Goal: Task Accomplishment & Management: Use online tool/utility

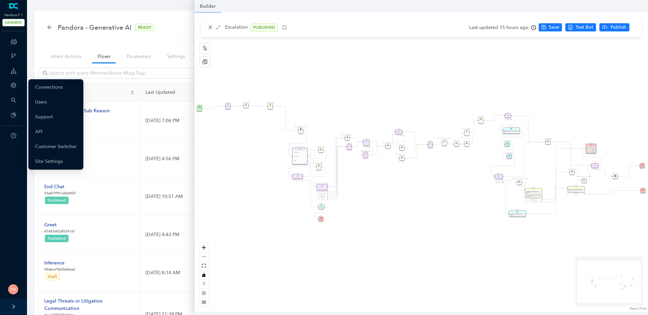
click at [15, 84] on icon "setting" at bounding box center [13, 85] width 5 height 5
click at [60, 145] on link "Customer Switcher" at bounding box center [56, 147] width 42 height 14
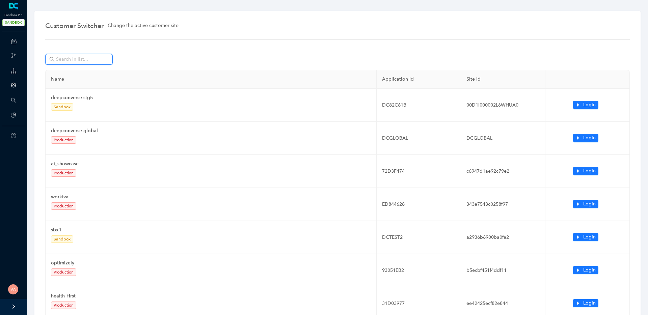
click at [95, 62] on input "text" at bounding box center [79, 59] width 47 height 7
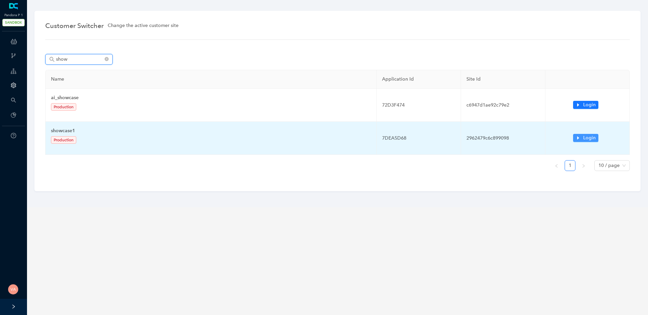
type input "show"
click at [583, 139] on button "Login" at bounding box center [585, 138] width 25 height 8
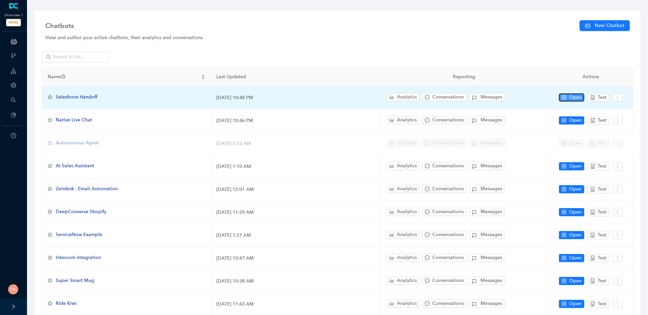
click at [563, 97] on icon "control" at bounding box center [564, 97] width 4 height 4
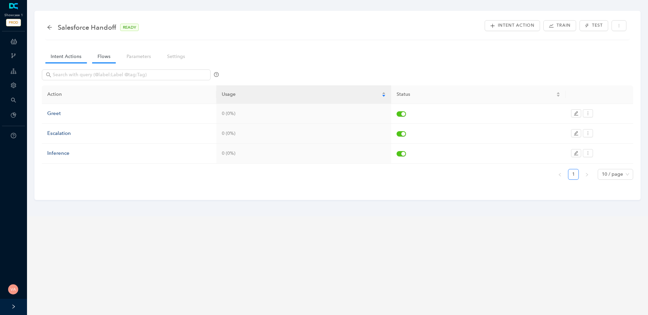
click at [108, 60] on link "Flows" at bounding box center [104, 56] width 24 height 12
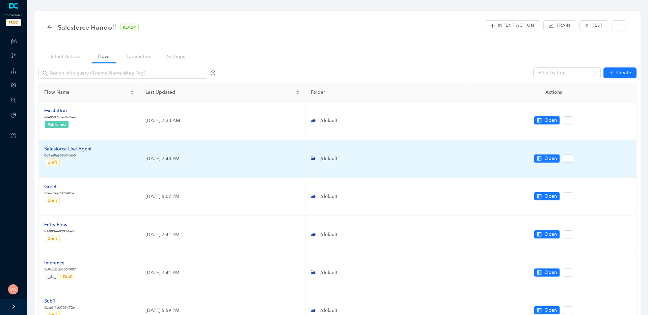
drag, startPoint x: 134, startPoint y: 162, endPoint x: 203, endPoint y: 158, distance: 68.3
click at [203, 158] on tr "Salesforce Live Agent 064ad0a800654d65 Draft May 12, 2025 7:43 PM /default Open" at bounding box center [338, 159] width 598 height 38
click at [203, 158] on td "[DATE] 7:43 PM" at bounding box center [222, 159] width 165 height 38
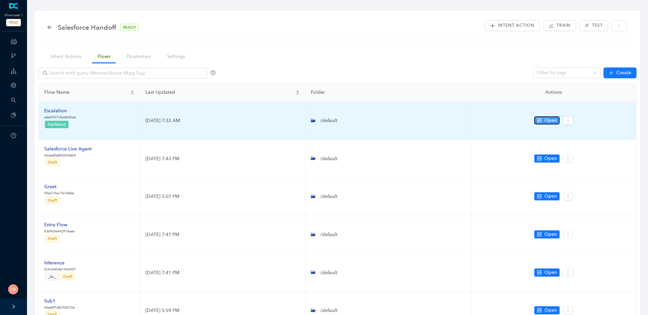
click at [546, 121] on span "Open" at bounding box center [551, 120] width 12 height 7
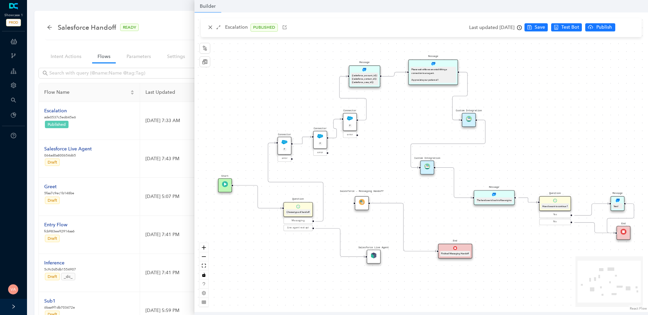
drag, startPoint x: 369, startPoint y: 138, endPoint x: 383, endPoint y: 134, distance: 14.4
click at [383, 134] on div "Message Please wait while we are establishing a connection to an agent. Appreci…" at bounding box center [421, 162] width 454 height 300
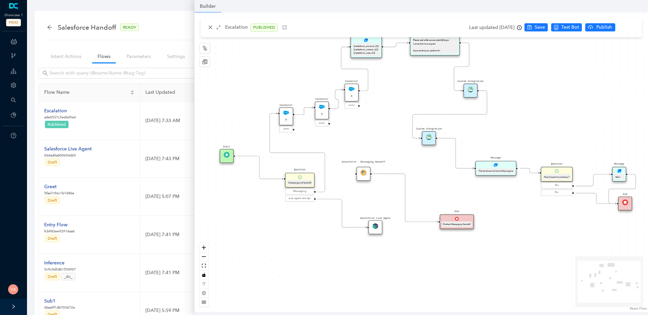
drag, startPoint x: 380, startPoint y: 156, endPoint x: 370, endPoint y: 128, distance: 29.5
click at [370, 128] on div "Message Please wait while we are establishing a connection to an agent. Appreci…" at bounding box center [421, 162] width 454 height 300
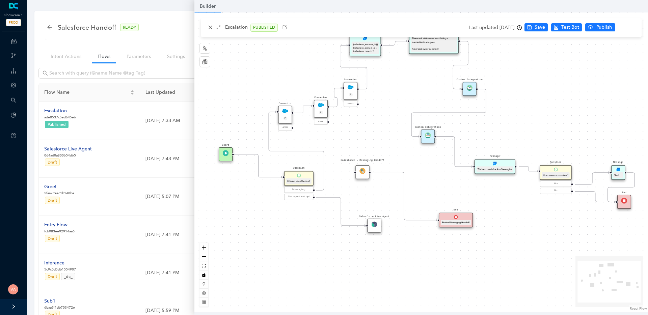
click at [375, 224] on img at bounding box center [374, 225] width 6 height 6
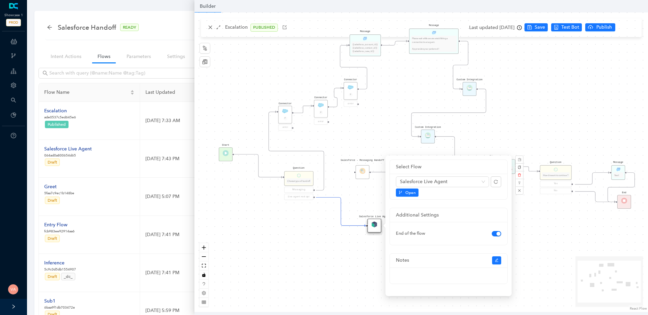
click at [347, 266] on div "Message Please wait while we are establishing a connection to an agent. Appreci…" at bounding box center [421, 162] width 454 height 300
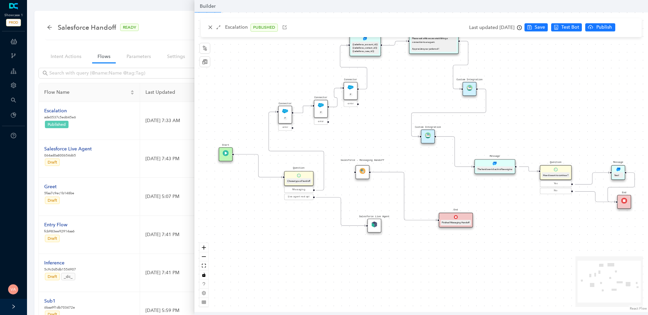
click at [361, 171] on img at bounding box center [363, 171] width 6 height 6
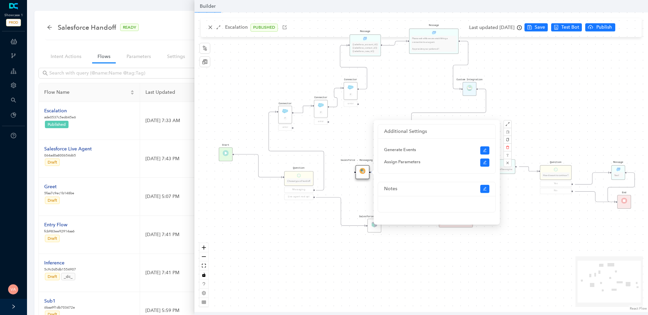
click at [341, 141] on div "Message Please wait while we are establishing a connection to an agent. Appreci…" at bounding box center [421, 162] width 454 height 300
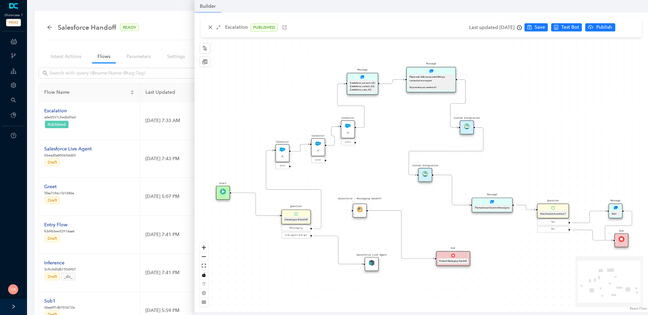
drag, startPoint x: 366, startPoint y: 113, endPoint x: 366, endPoint y: 161, distance: 47.9
click at [366, 161] on div "Message Please wait while we are establishing a connection to an agent. Appreci…" at bounding box center [421, 162] width 454 height 300
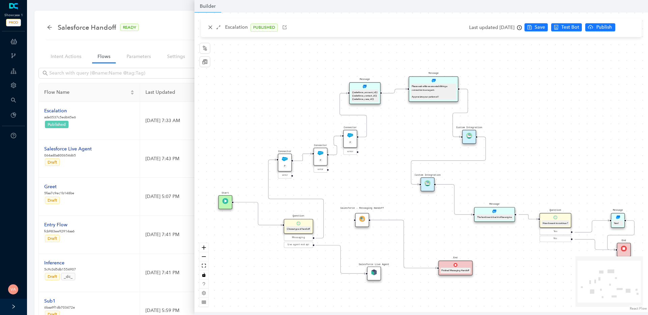
click at [471, 139] on div "Custom Integration" at bounding box center [470, 137] width 14 height 14
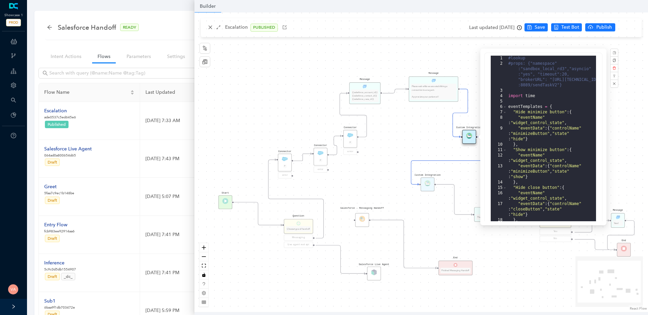
click at [428, 186] on div "Custom Integration" at bounding box center [428, 185] width 14 height 14
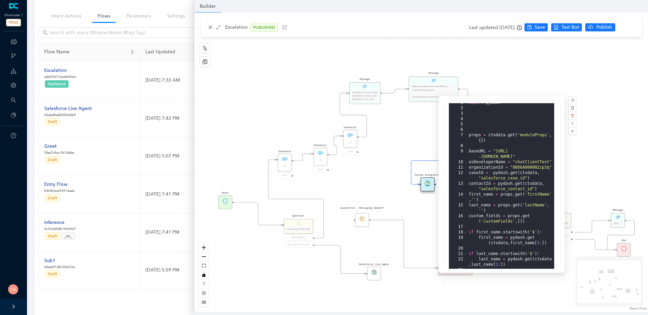
scroll to position [3, 0]
click at [437, 19] on div "Message Please wait while we are establishing a connection to an agent. Appreci…" at bounding box center [421, 162] width 454 height 300
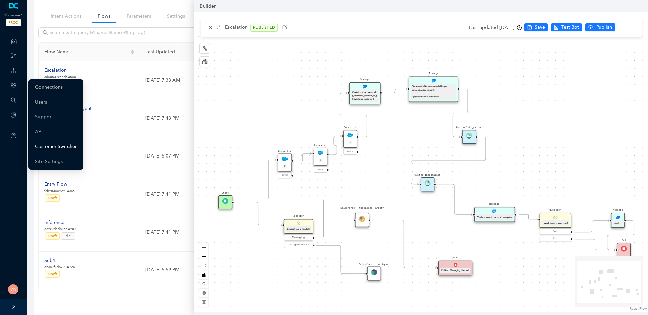
click at [58, 147] on link "Customer Switcher" at bounding box center [56, 147] width 42 height 14
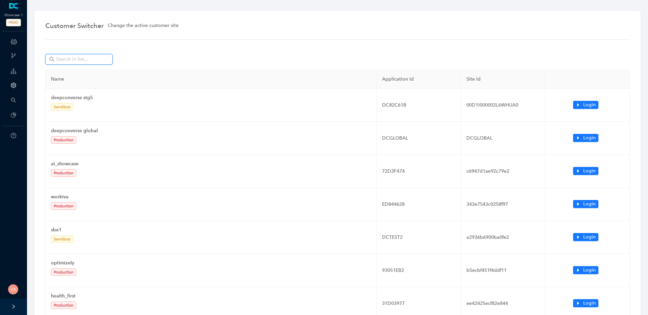
click at [88, 58] on input "text" at bounding box center [79, 59] width 47 height 7
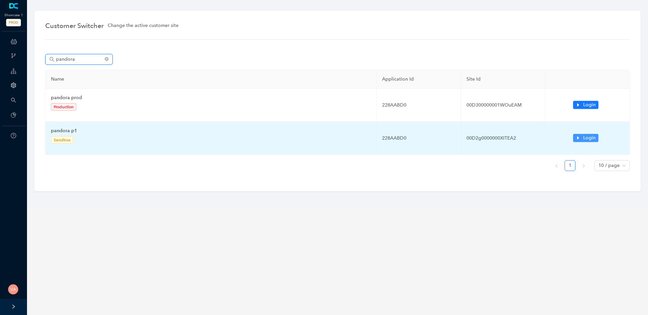
type input "pandora"
click at [590, 138] on span "Login" at bounding box center [589, 137] width 12 height 7
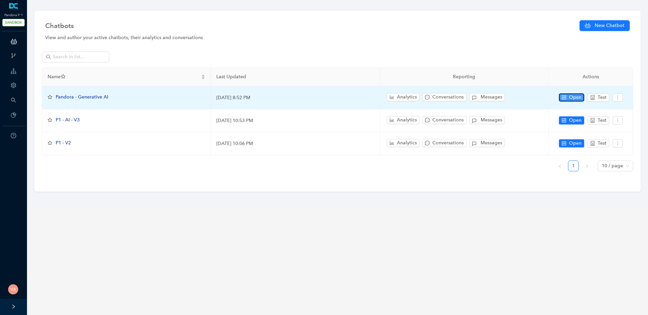
click at [565, 98] on icon "control" at bounding box center [564, 97] width 5 height 5
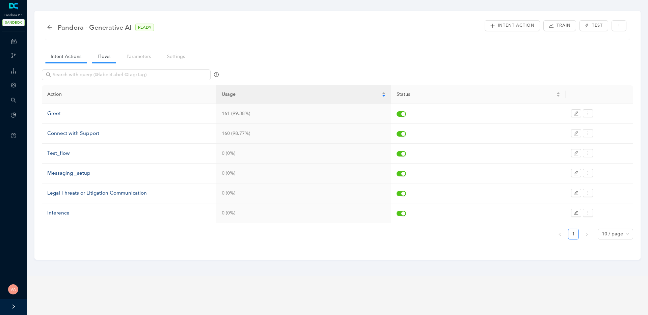
click at [105, 59] on link "Flows" at bounding box center [104, 56] width 24 height 12
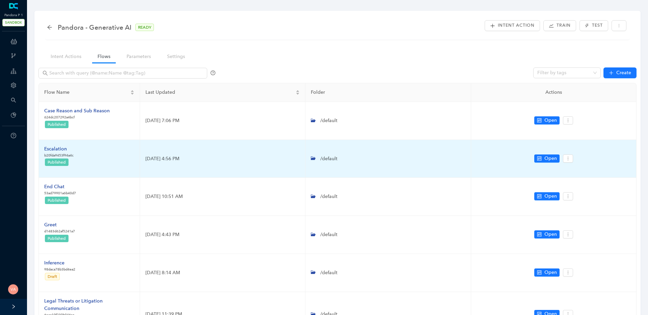
click at [56, 150] on div "Escalation" at bounding box center [58, 149] width 29 height 7
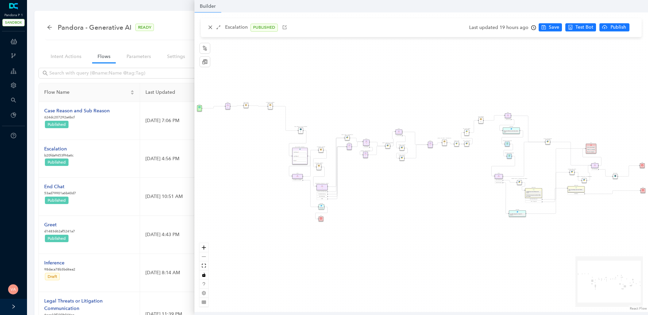
drag, startPoint x: 253, startPoint y: 175, endPoint x: 295, endPoint y: 177, distance: 42.2
click at [295, 177] on div "Data Table Start P Rule P IsAvailable Rule newContact Get Contact details First…" at bounding box center [421, 162] width 454 height 300
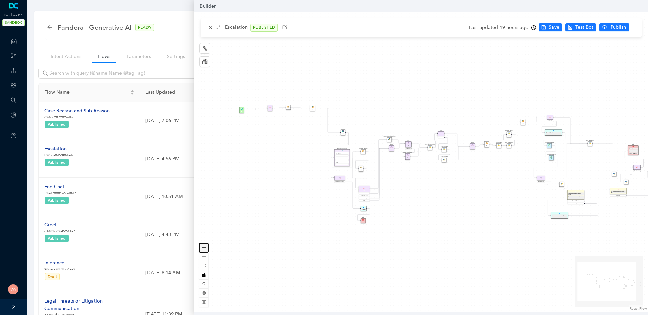
click at [202, 245] on button "zoom in" at bounding box center [204, 247] width 9 height 9
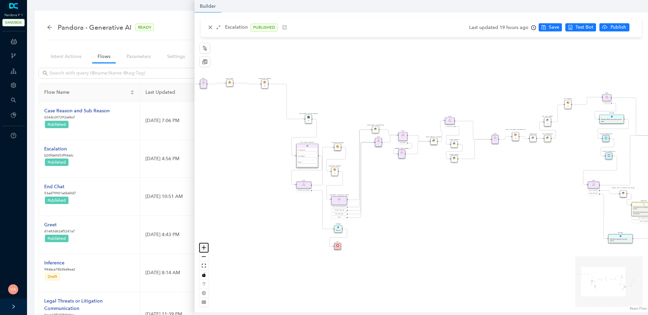
click at [202, 245] on button "zoom in" at bounding box center [204, 247] width 9 height 9
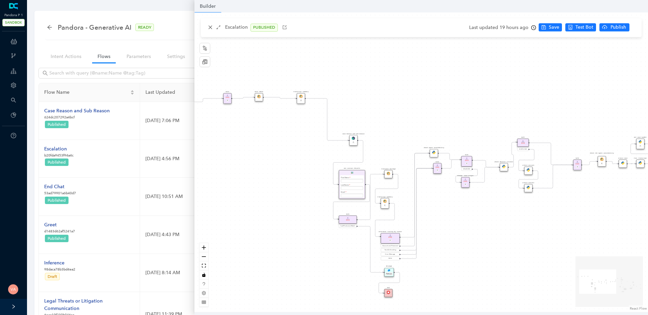
drag, startPoint x: 237, startPoint y: 166, endPoint x: 313, endPoint y: 199, distance: 82.6
click at [313, 199] on div "Data Table Start P Rule P IsAvailable Rule newContact Get Contact details First…" at bounding box center [421, 162] width 454 height 300
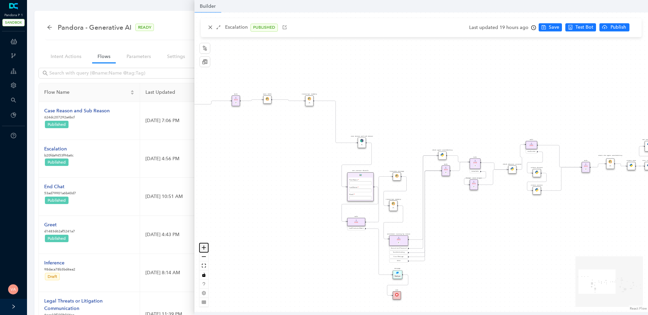
click at [203, 250] on icon "zoom in" at bounding box center [204, 248] width 4 height 4
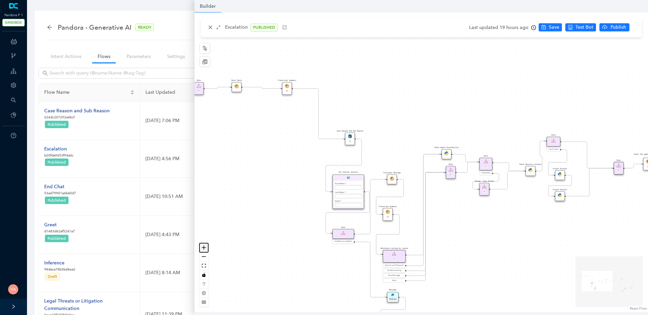
click at [203, 250] on icon "zoom in" at bounding box center [204, 248] width 4 height 4
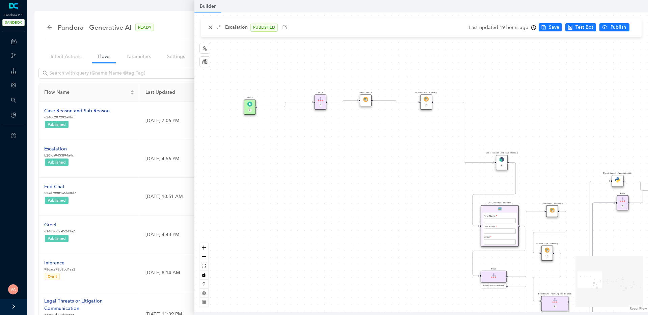
drag, startPoint x: 252, startPoint y: 185, endPoint x: 418, endPoint y: 213, distance: 168.5
click at [418, 213] on div "Data Table Start P Rule P IsAvailable Rule newContact Get Contact details First…" at bounding box center [421, 162] width 454 height 300
click at [415, 214] on div "Data Table Start P Rule P IsAvailable Rule newContact Get Contact details First…" at bounding box center [421, 162] width 454 height 300
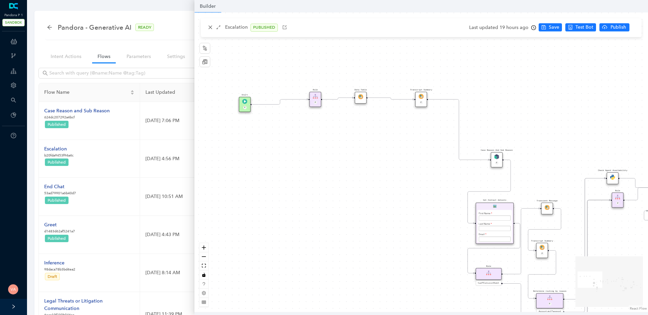
drag, startPoint x: 373, startPoint y: 194, endPoint x: 368, endPoint y: 191, distance: 5.7
click at [368, 191] on div "Data Table Start P Rule P IsAvailable Rule newContact Get Contact details First…" at bounding box center [421, 162] width 454 height 300
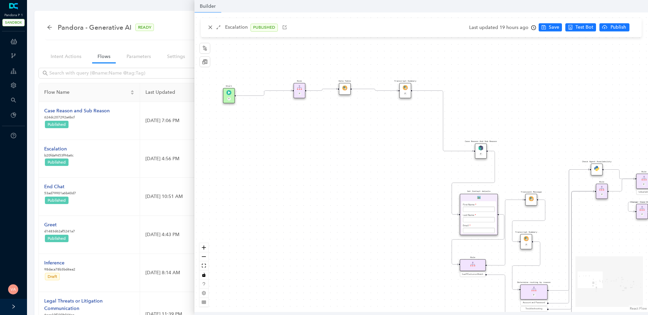
drag, startPoint x: 372, startPoint y: 161, endPoint x: 355, endPoint y: 152, distance: 19.6
click at [355, 152] on div "Data Table Start P Rule P IsAvailable Rule newContact Get Contact details First…" at bounding box center [421, 162] width 454 height 300
click at [404, 89] on img at bounding box center [403, 86] width 5 height 5
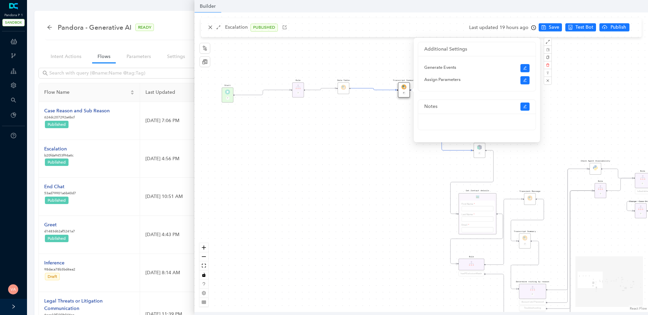
click at [386, 162] on div "Data Table Start P Rule P IsAvailable Rule newContact Get Contact details First…" at bounding box center [421, 162] width 454 height 300
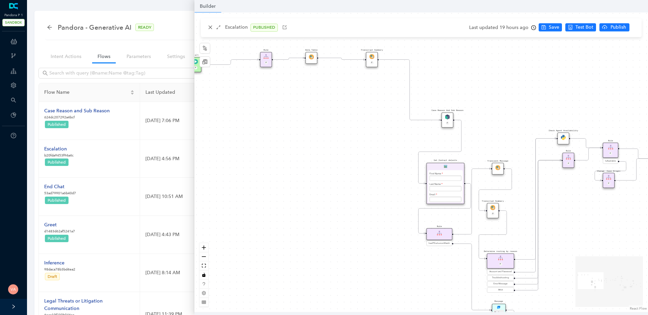
drag, startPoint x: 426, startPoint y: 174, endPoint x: 393, endPoint y: 143, distance: 44.4
click at [393, 143] on div "Data Table Start P Rule P IsAvailable Rule newContact Get Contact details First…" at bounding box center [421, 162] width 454 height 300
click at [448, 117] on img at bounding box center [447, 116] width 5 height 5
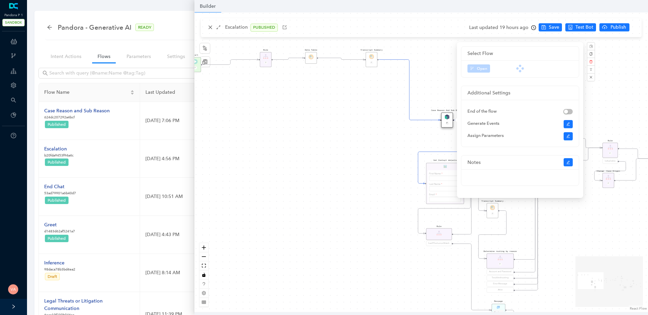
click at [367, 147] on div "Data Table Start P Rule P IsAvailable Rule newContact Get Contact details First…" at bounding box center [421, 162] width 454 height 300
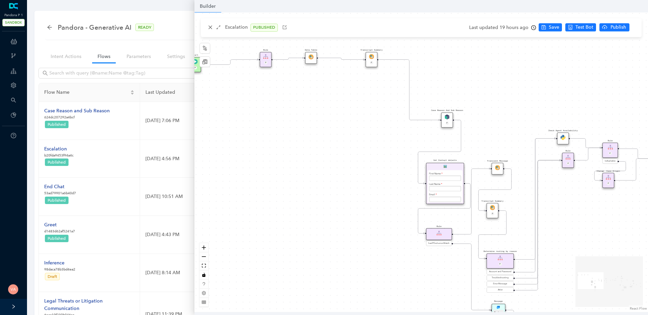
click at [447, 117] on img at bounding box center [447, 116] width 5 height 5
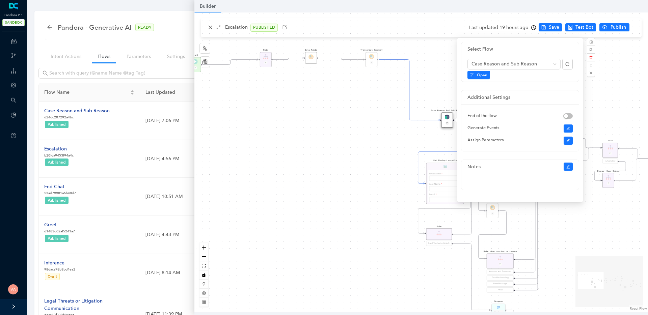
click at [446, 88] on div "Data Table Start P Rule P IsAvailable Rule newContact Get Contact details First…" at bounding box center [421, 162] width 454 height 300
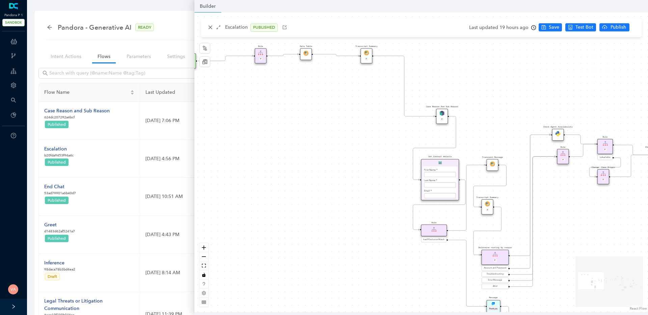
drag, startPoint x: 389, startPoint y: 202, endPoint x: 330, endPoint y: 164, distance: 69.7
click at [330, 164] on div "Data Table Start P Rule P IsAvailable Rule newContact Get Contact details First…" at bounding box center [421, 162] width 454 height 300
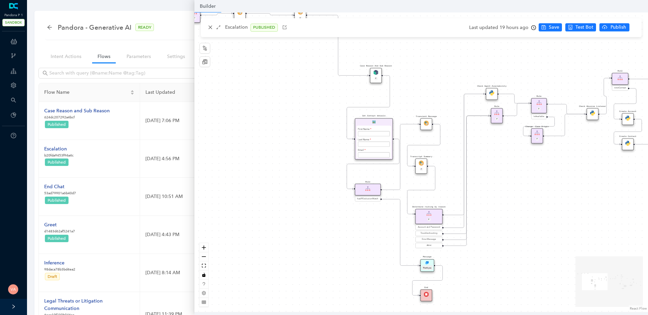
drag, startPoint x: 370, startPoint y: 228, endPoint x: 357, endPoint y: 220, distance: 15.9
click at [357, 220] on div "Data Table Start P Rule P IsAvailable Rule newContact Get Contact details First…" at bounding box center [421, 162] width 454 height 300
click at [424, 121] on img at bounding box center [425, 122] width 5 height 5
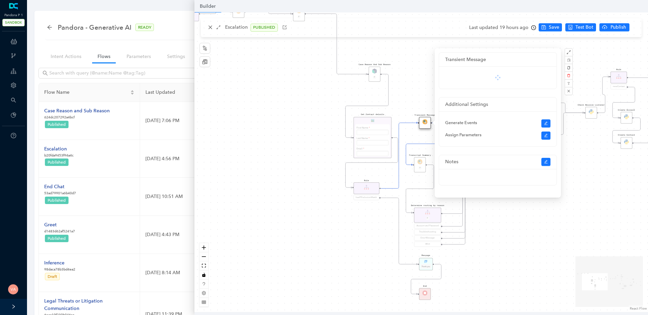
click at [353, 233] on div "Data Table Start P Rule P IsAvailable Rule newContact Get Contact details First…" at bounding box center [421, 162] width 454 height 300
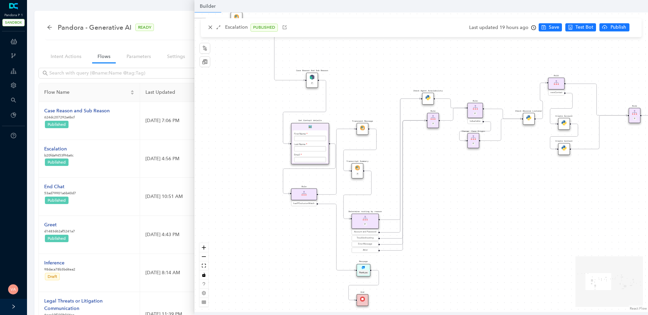
drag, startPoint x: 527, startPoint y: 215, endPoint x: 451, endPoint y: 230, distance: 77.3
click at [451, 230] on div "Data Table Start P Rule P IsAvailable Rule newContact Get Contact details First…" at bounding box center [421, 162] width 454 height 300
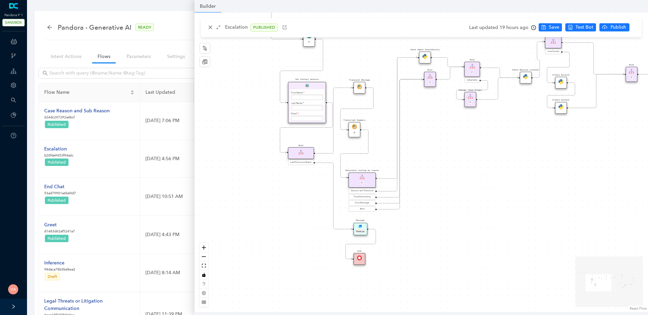
drag, startPoint x: 432, startPoint y: 261, endPoint x: 443, endPoint y: 207, distance: 55.2
click at [443, 207] on div "Data Table Start P Rule P IsAvailable Rule newContact Get Contact details First…" at bounding box center [421, 162] width 454 height 300
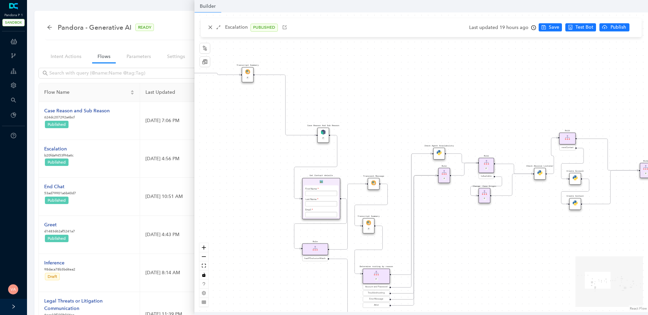
drag, startPoint x: 477, startPoint y: 166, endPoint x: 491, endPoint y: 267, distance: 101.5
click at [491, 267] on div "Data Table Start P Rule P IsAvailable Rule newContact Get Contact details First…" at bounding box center [421, 162] width 454 height 300
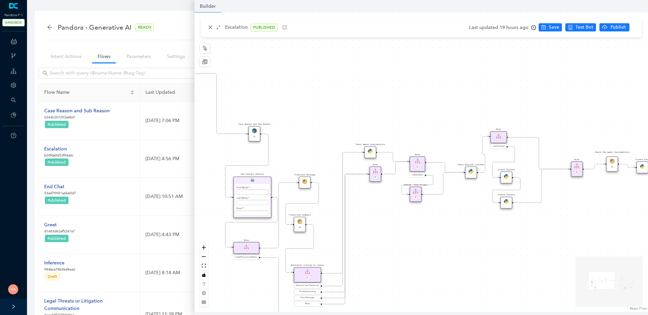
drag, startPoint x: 536, startPoint y: 220, endPoint x: 458, endPoint y: 217, distance: 78.0
click at [458, 217] on div "Data Table Start P Rule P IsAvailable Rule newContact Get Contact details First…" at bounding box center [421, 162] width 454 height 300
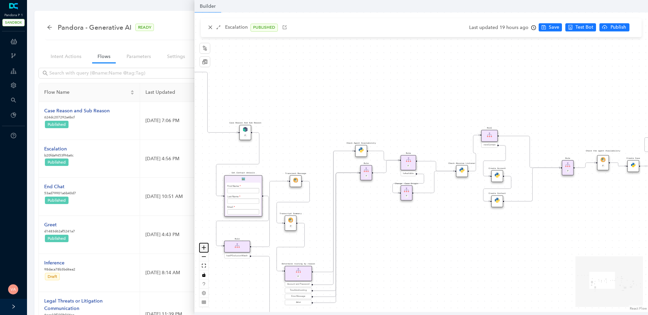
click at [205, 248] on icon "zoom in" at bounding box center [204, 248] width 4 height 4
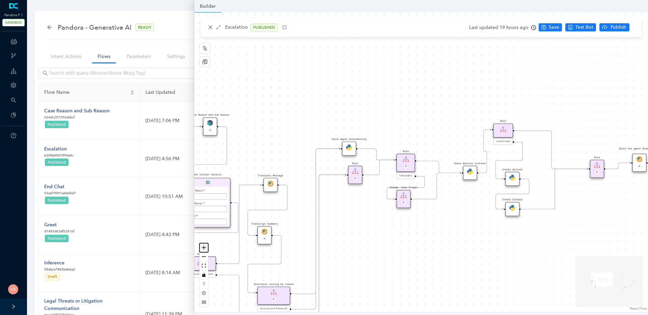
click at [205, 248] on icon "zoom in" at bounding box center [204, 248] width 4 height 4
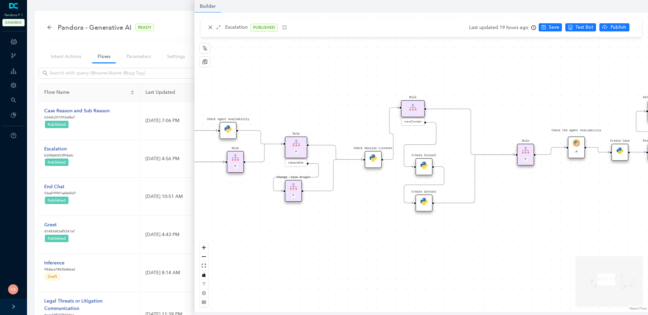
drag, startPoint x: 485, startPoint y: 231, endPoint x: 379, endPoint y: 216, distance: 107.8
click at [379, 216] on div "Data Table Start P Rule P IsAvailable Rule newContact Get Contact details First…" at bounding box center [421, 162] width 454 height 300
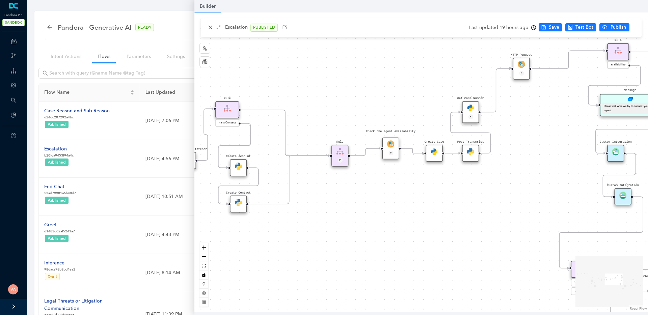
drag, startPoint x: 497, startPoint y: 205, endPoint x: 357, endPoint y: 203, distance: 139.8
click at [357, 203] on div "Data Table Start P Rule P IsAvailable Rule newContact Get Contact details First…" at bounding box center [421, 162] width 454 height 300
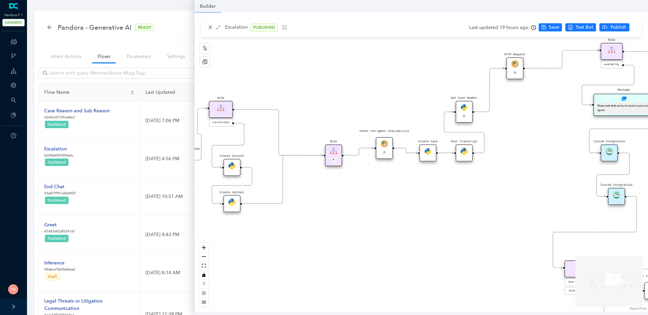
drag, startPoint x: 419, startPoint y: 183, endPoint x: 401, endPoint y: 183, distance: 18.6
click at [401, 183] on div "Data Table Start P Rule P IsAvailable Rule newContact Get Contact details First…" at bounding box center [421, 162] width 454 height 300
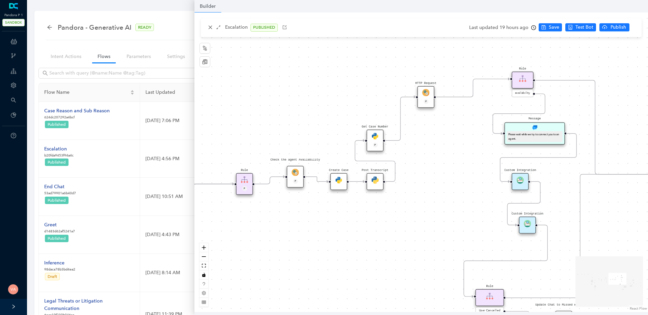
drag, startPoint x: 441, startPoint y: 176, endPoint x: 355, endPoint y: 208, distance: 92.0
click at [355, 208] on div "Data Table Start P Rule P IsAvailable Rule newContact Get Contact details First…" at bounding box center [421, 162] width 454 height 300
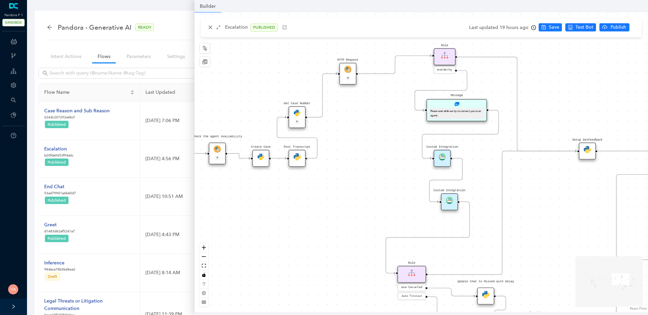
drag, startPoint x: 430, startPoint y: 200, endPoint x: 346, endPoint y: 169, distance: 88.4
click at [343, 168] on div "Data Table Start P Rule P IsAvailable Rule newContact Get Contact details First…" at bounding box center [421, 162] width 454 height 300
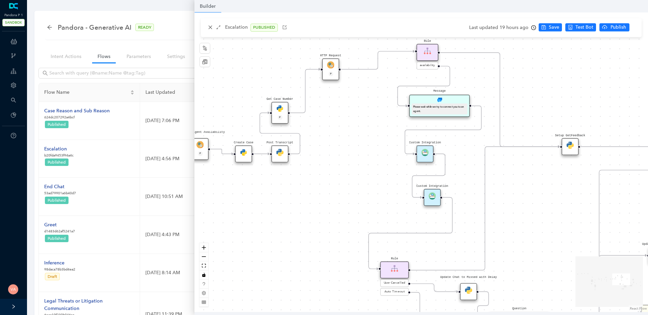
click at [435, 194] on img at bounding box center [432, 195] width 7 height 7
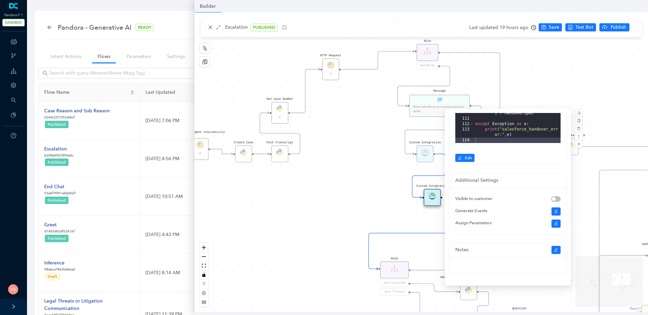
scroll to position [227, 0]
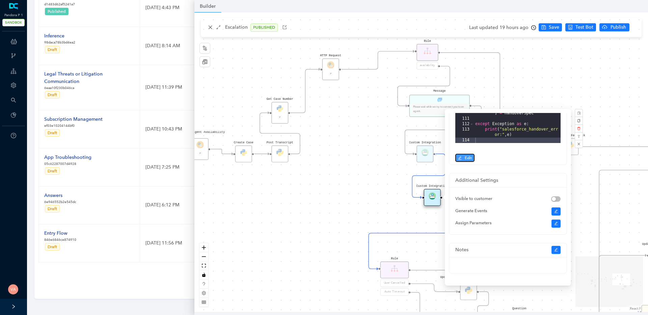
click at [466, 157] on span "Edit" at bounding box center [468, 158] width 7 height 6
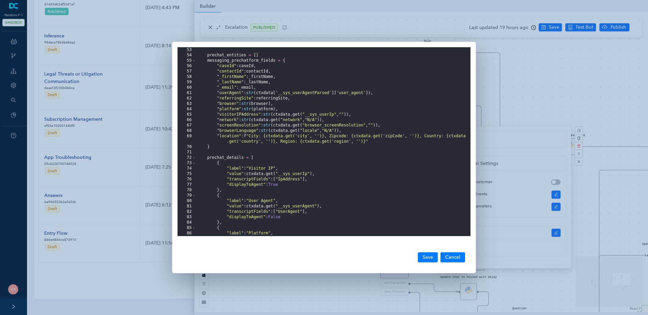
scroll to position [266, 0]
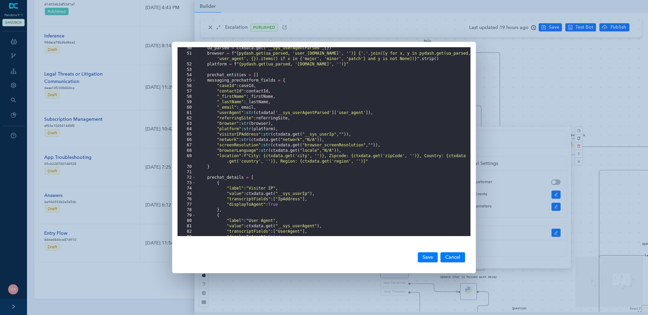
click at [228, 86] on div "ua_parsed = ctxdata . get ( "__sys_userAgentParsed" , { }) browser = f "{pydash…" at bounding box center [333, 146] width 275 height 200
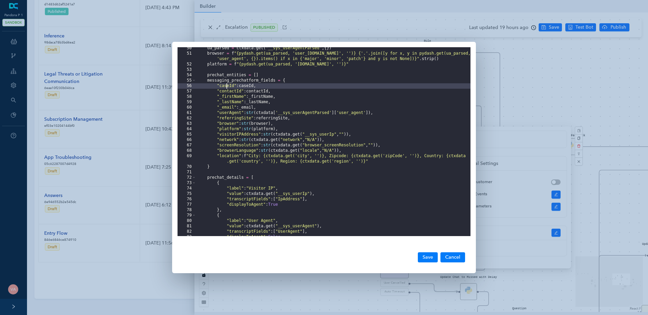
click at [239, 83] on div "ua_parsed = ctxdata . get ( "__sys_userAgentParsed" , { }) browser = f "{pydash…" at bounding box center [333, 146] width 275 height 200
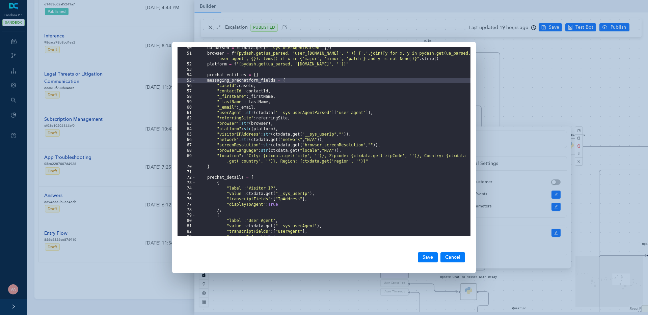
click at [239, 83] on div "ua_parsed = ctxdata . get ( "__sys_userAgentParsed" , { }) browser = f "{pydash…" at bounding box center [333, 146] width 275 height 200
click at [246, 80] on div "ua_parsed = ctxdata . get ( "__sys_userAgentParsed" , { }) browser = f "{pydash…" at bounding box center [333, 146] width 275 height 200
click at [265, 160] on div "ua_parsed = ctxdata . get ( "__sys_userAgentParsed" , { }) browser = f "{pydash…" at bounding box center [333, 146] width 275 height 200
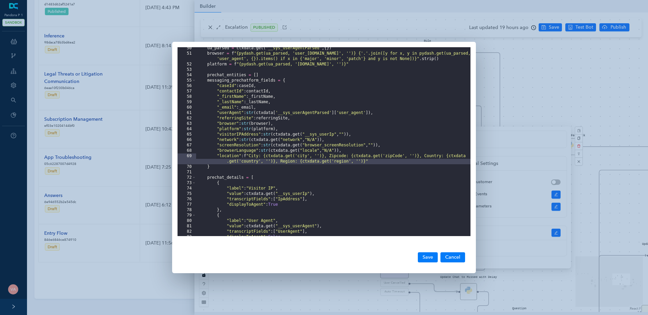
click at [220, 165] on div "ua_parsed = ctxdata . get ( "__sys_userAgentParsed" , { }) browser = f "{pydash…" at bounding box center [333, 146] width 275 height 200
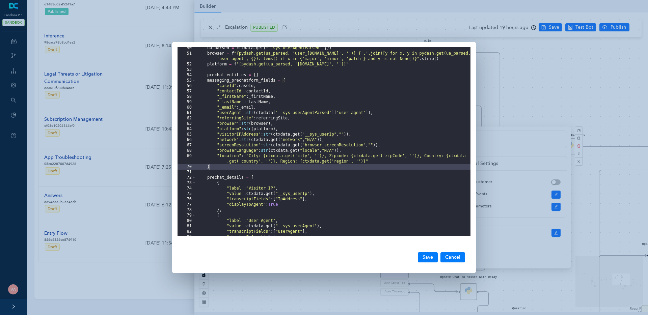
click at [226, 84] on div "ua_parsed = ctxdata . get ( "__sys_userAgentParsed" , { }) browser = f "{pydash…" at bounding box center [333, 146] width 275 height 200
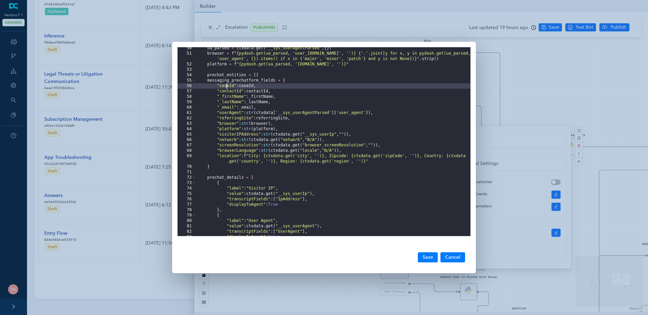
click at [226, 84] on div "ua_parsed = ctxdata . get ( "__sys_userAgentParsed" , { }) browser = f "{pydash…" at bounding box center [333, 146] width 275 height 200
click at [228, 85] on div "ua_parsed = ctxdata . get ( "__sys_userAgentParsed" , { }) browser = f "{pydash…" at bounding box center [333, 146] width 275 height 200
click at [228, 92] on div "ua_parsed = ctxdata . get ( "__sys_userAgentParsed" , { }) browser = f "{pydash…" at bounding box center [333, 146] width 275 height 200
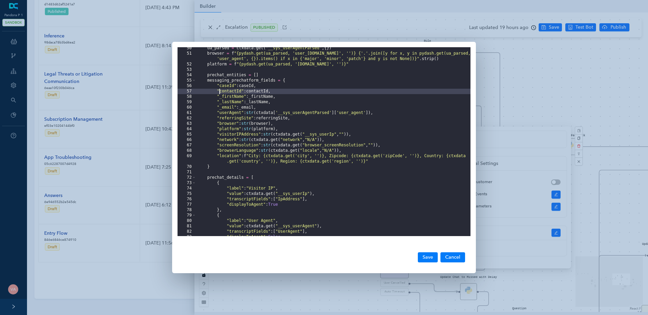
click at [228, 92] on div "ua_parsed = ctxdata . get ( "__sys_userAgentParsed" , { }) browser = f "{pydash…" at bounding box center [333, 146] width 275 height 200
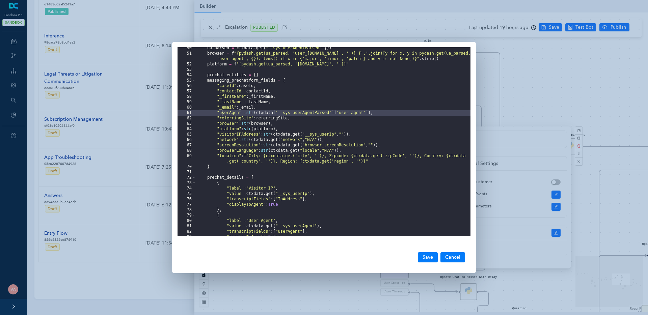
click at [221, 114] on div "ua_parsed = ctxdata . get ( "__sys_userAgentParsed" , { }) browser = f "{pydash…" at bounding box center [333, 146] width 275 height 200
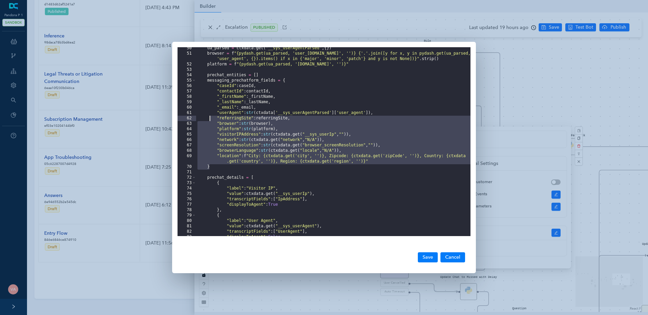
drag, startPoint x: 385, startPoint y: 165, endPoint x: 209, endPoint y: 118, distance: 182.7
click at [209, 118] on div "ua_parsed = ctxdata . get ( "__sys_userAgentParsed" , { }) browser = f "{pydash…" at bounding box center [333, 146] width 275 height 200
click at [311, 163] on div "ua_parsed = ctxdata . get ( "__sys_userAgentParsed" , { }) browser = f "{pydash…" at bounding box center [333, 146] width 275 height 200
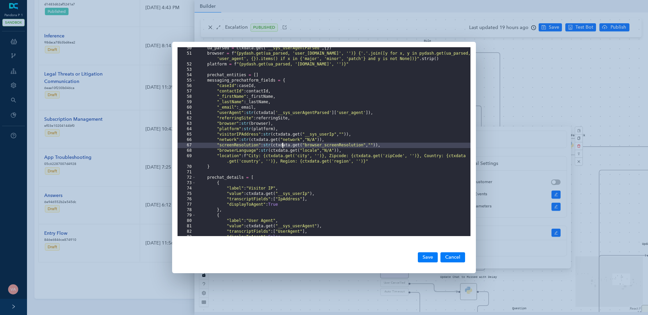
click at [282, 146] on div "ua_parsed = ctxdata . get ( "__sys_userAgentParsed" , { }) browser = f "{pydash…" at bounding box center [333, 146] width 275 height 200
click at [460, 257] on button "Cancel" at bounding box center [453, 258] width 25 height 10
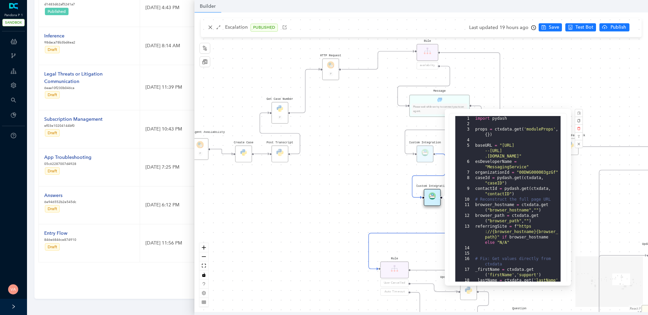
click at [430, 198] on img at bounding box center [432, 195] width 7 height 7
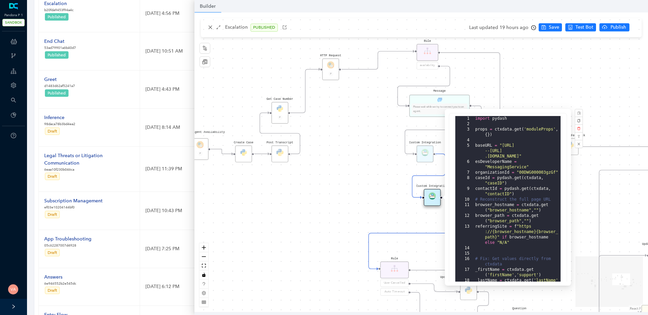
click at [336, 206] on div "Data Table Start P Rule P IsAvailable Rule newContact Get Contact details First…" at bounding box center [421, 162] width 454 height 300
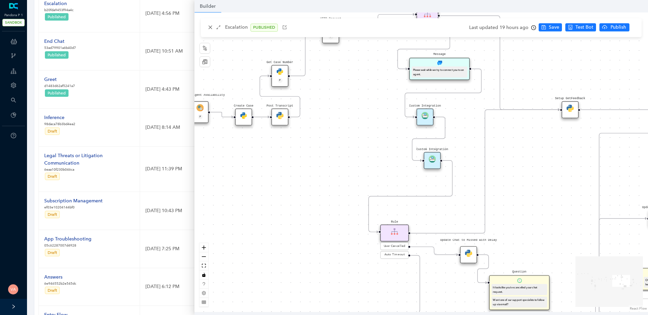
click at [427, 163] on div "Custom Integration" at bounding box center [432, 160] width 17 height 17
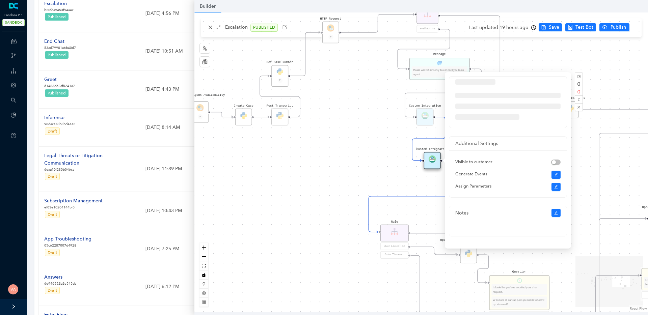
click at [333, 169] on div "Data Table Start P Rule P IsAvailable Rule newContact Get Contact details First…" at bounding box center [421, 162] width 454 height 300
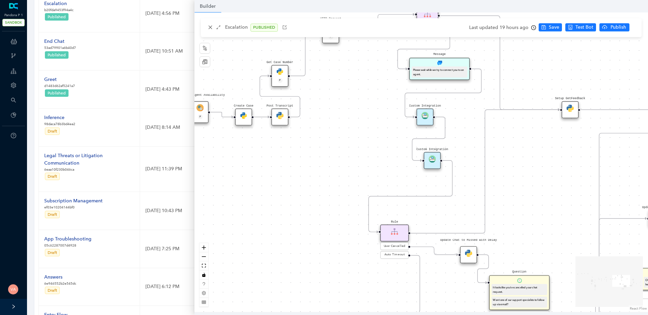
click at [434, 163] on div "Custom Integration" at bounding box center [432, 160] width 17 height 17
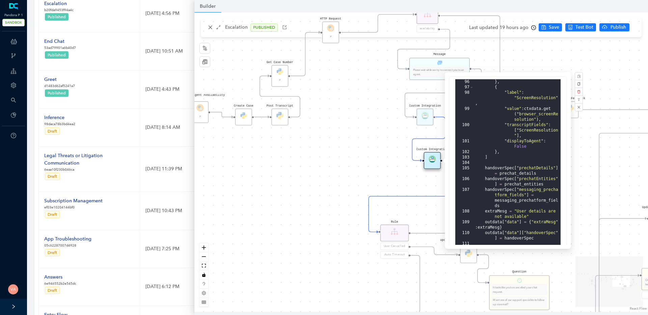
scroll to position [162, 0]
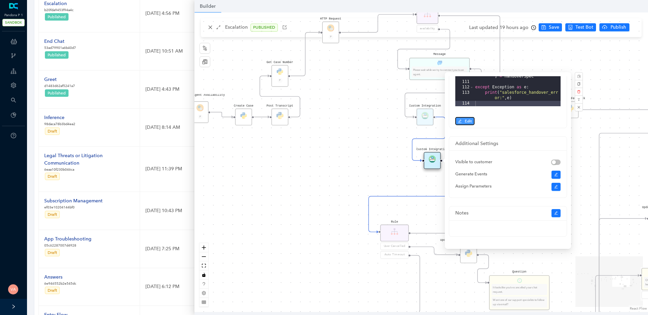
click at [465, 121] on span "Edit" at bounding box center [468, 121] width 7 height 6
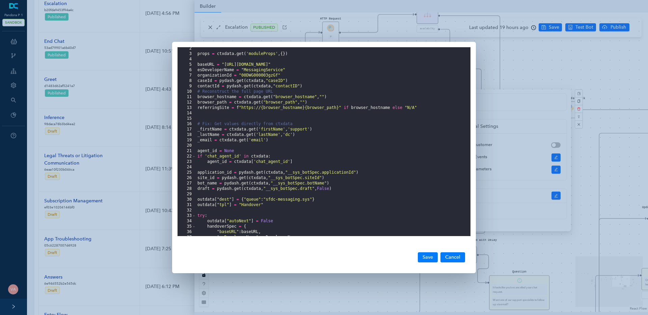
scroll to position [278, 0]
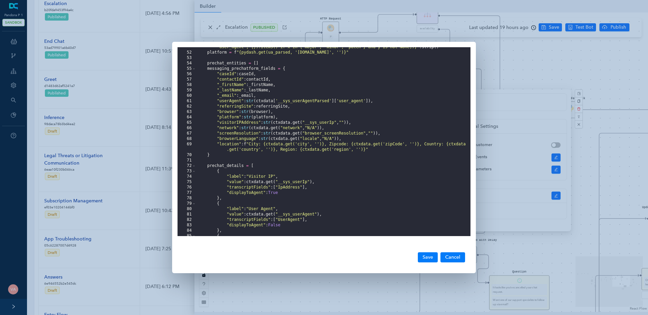
click at [505, 99] on div "51 52 53 54 55 56 57 58 59 60 61 62 63 64 65 66 67 68 69 70 71 72 73 74 75 76 7…" at bounding box center [324, 157] width 648 height 315
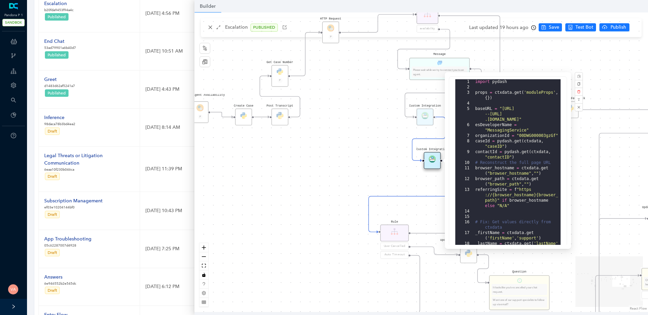
click at [361, 116] on div "Data Table Start P Rule P IsAvailable Rule newContact Get Contact details First…" at bounding box center [421, 162] width 454 height 300
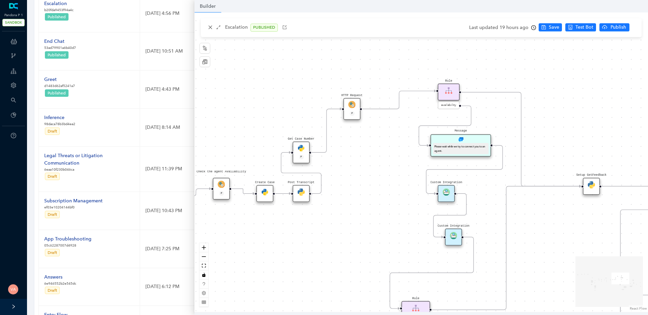
drag, startPoint x: 340, startPoint y: 172, endPoint x: 362, endPoint y: 268, distance: 98.8
click at [362, 268] on div "Data Table Start P Rule P IsAvailable Rule newContact Get Contact details First…" at bounding box center [421, 162] width 454 height 300
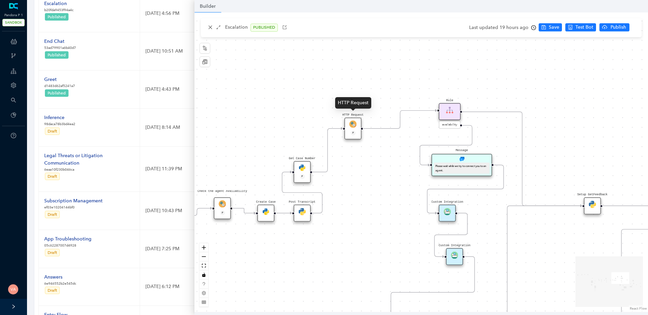
click at [354, 122] on img at bounding box center [352, 124] width 7 height 7
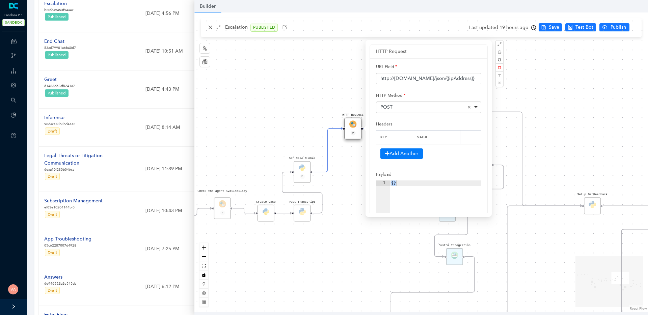
click at [313, 89] on div "Data Table Start P Rule P IsAvailable Rule newContact Get Contact details First…" at bounding box center [421, 162] width 454 height 300
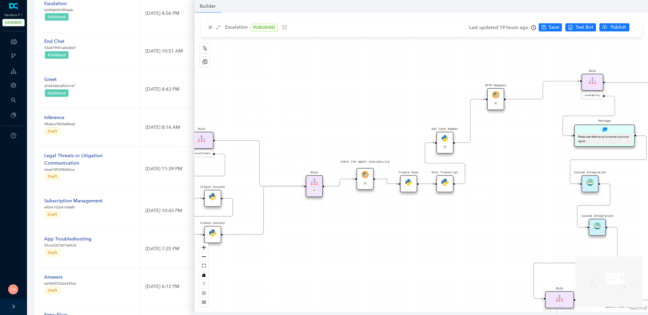
drag, startPoint x: 278, startPoint y: 128, endPoint x: 421, endPoint y: 98, distance: 145.8
click at [421, 98] on div "Data Table Start P Rule P IsAvailable Rule newContact Get Contact details First…" at bounding box center [421, 162] width 454 height 300
click at [362, 186] on div "P" at bounding box center [365, 184] width 11 height 6
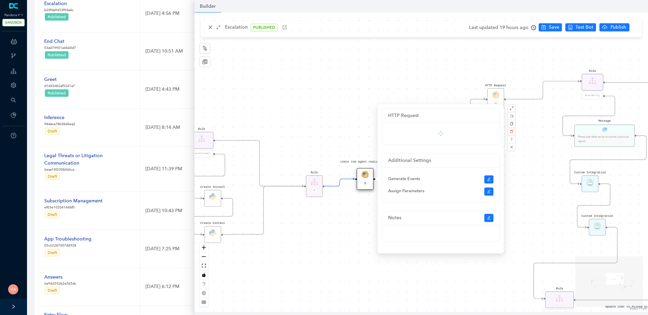
click at [335, 224] on div "Data Table Start P Rule P IsAvailable Rule newContact Get Contact details First…" at bounding box center [421, 162] width 454 height 300
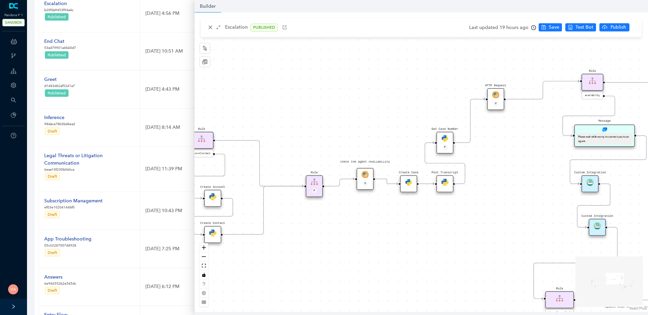
click at [365, 178] on img at bounding box center [365, 174] width 7 height 7
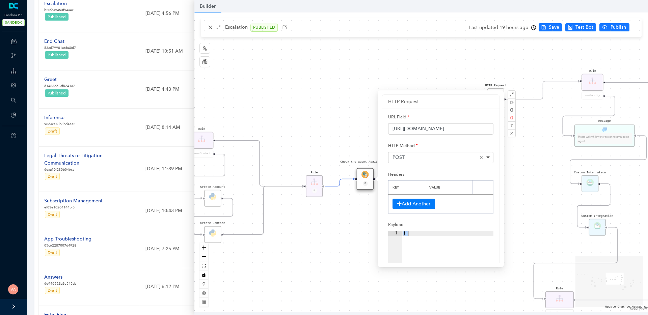
click at [358, 215] on div "Data Table Start P Rule P IsAvailable Rule newContact Get Contact details First…" at bounding box center [421, 162] width 454 height 300
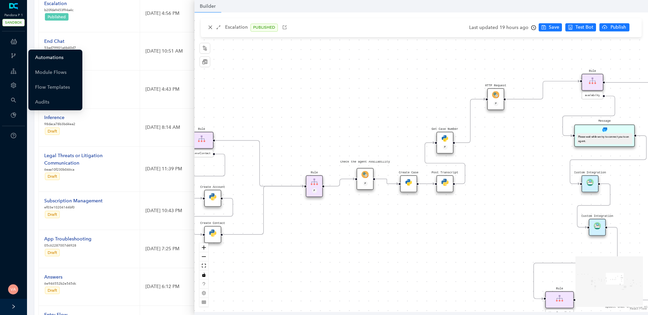
click at [50, 58] on link "Automations" at bounding box center [49, 58] width 28 height 14
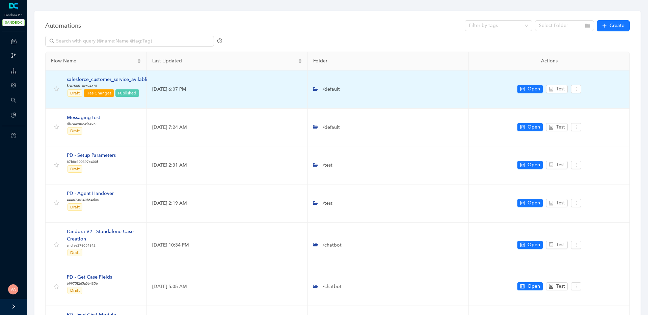
click at [116, 79] on div "salesforce_customer_service_avilablity" at bounding box center [109, 79] width 85 height 7
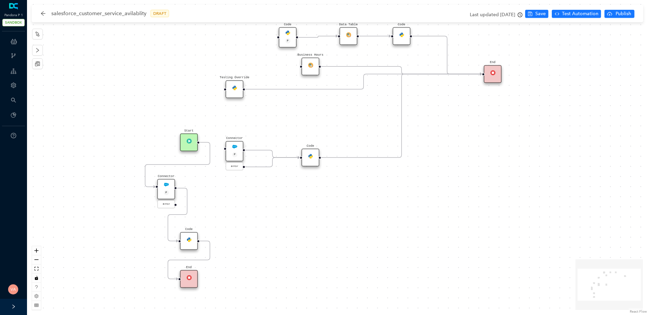
drag, startPoint x: 259, startPoint y: 216, endPoint x: 250, endPoint y: 216, distance: 8.4
click at [250, 216] on div "Code Start Code P Data Table End Code Business Hours Connector P error Code Tes…" at bounding box center [337, 157] width 621 height 315
click at [623, 11] on span "Publish" at bounding box center [623, 13] width 17 height 7
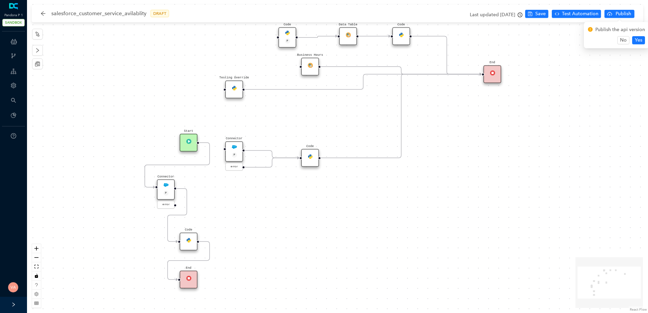
click at [387, 216] on div "Code Start Code P Data Table End Code Business Hours Connector P error Code Tes…" at bounding box center [337, 156] width 621 height 313
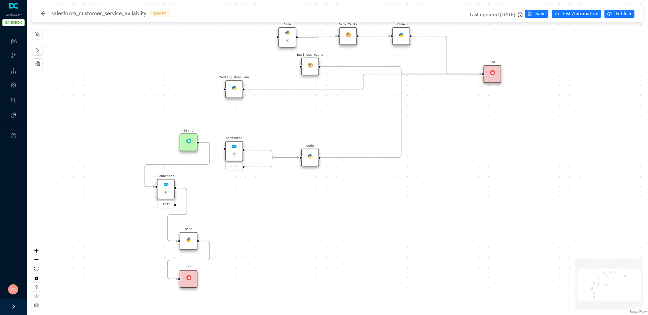
click at [268, 202] on div "Code Start Code P Data Table End Code Business Hours Connector P error Code Tes…" at bounding box center [337, 157] width 621 height 315
click at [578, 14] on span "Test Automation" at bounding box center [580, 13] width 36 height 7
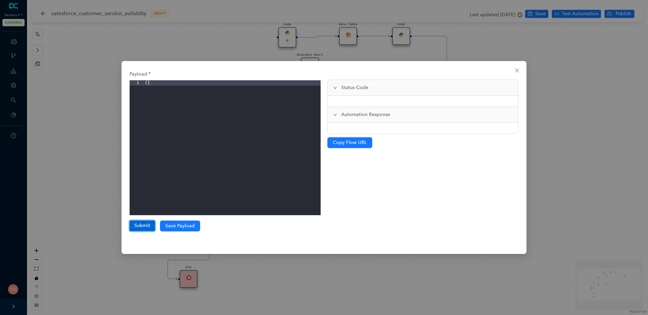
drag, startPoint x: 133, startPoint y: 221, endPoint x: 136, endPoint y: 222, distance: 3.4
click at [136, 222] on button "Submit" at bounding box center [142, 226] width 25 height 10
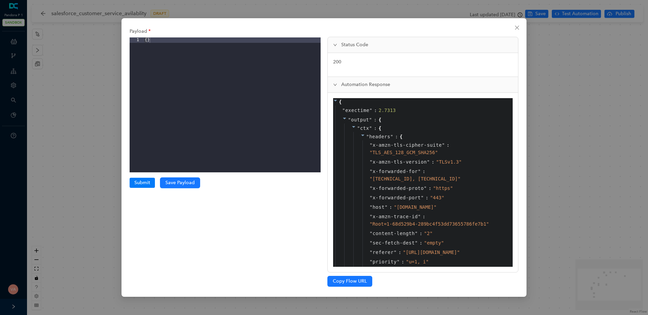
click at [362, 135] on icon at bounding box center [362, 136] width 3 height 2
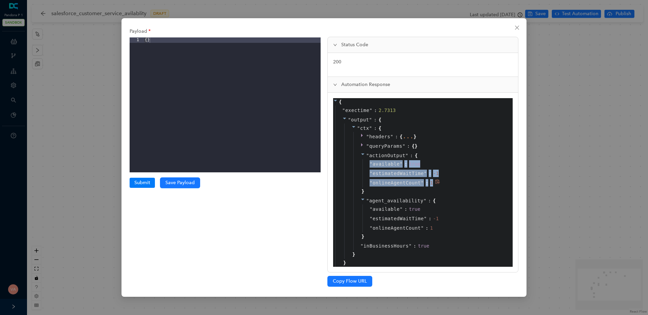
drag, startPoint x: 368, startPoint y: 162, endPoint x: 441, endPoint y: 183, distance: 75.9
click at [441, 183] on div "" available " : true " estimatedWaitTime " : -1 " onlineAgentCount " : 1" at bounding box center [435, 173] width 145 height 28
click at [454, 187] on div "" actionOutput " : { " available " : true " estimatedWaitTime " : -1 " onlineAg…" at bounding box center [432, 173] width 156 height 45
click at [395, 184] on span "onlineAgentCount" at bounding box center [397, 182] width 48 height 7
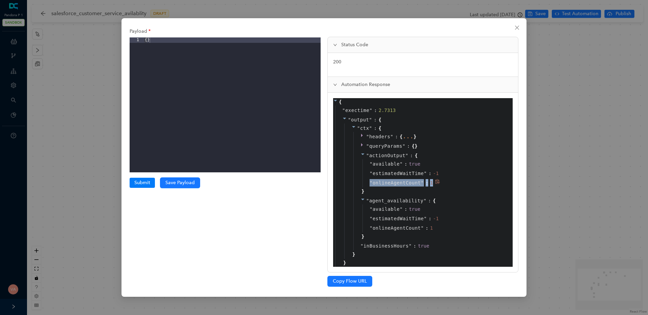
click at [395, 184] on span "onlineAgentCount" at bounding box center [397, 182] width 48 height 7
click at [386, 164] on span "available" at bounding box center [386, 163] width 27 height 7
click at [386, 174] on span "estimatedWaitTime" at bounding box center [398, 173] width 51 height 7
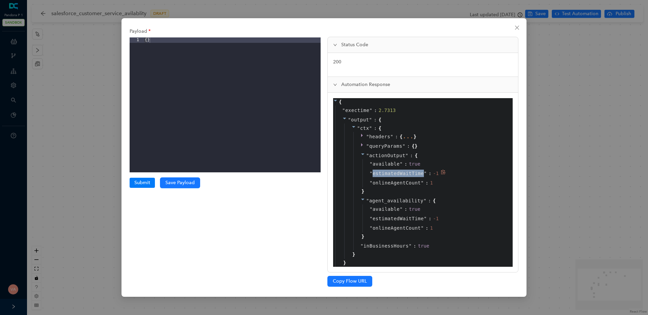
click at [386, 174] on span "estimatedWaitTime" at bounding box center [398, 173] width 51 height 7
click at [365, 175] on div "" estimatedWaitTime " : -1" at bounding box center [435, 173] width 145 height 9
drag, startPoint x: 365, startPoint y: 175, endPoint x: 453, endPoint y: 172, distance: 88.9
click at [453, 172] on div "" estimatedWaitTime " : -1" at bounding box center [435, 173] width 145 height 9
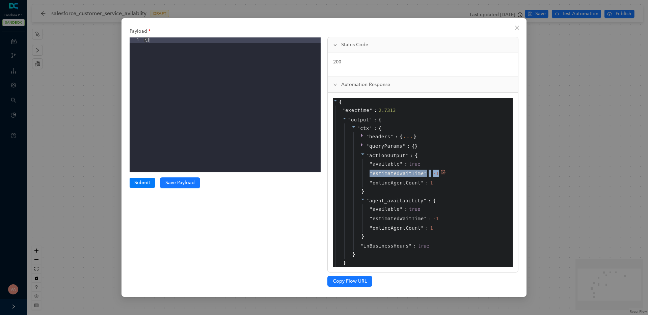
click at [479, 174] on div "" estimatedWaitTime " : -1" at bounding box center [435, 173] width 145 height 9
drag, startPoint x: 479, startPoint y: 174, endPoint x: 366, endPoint y: 172, distance: 112.8
click at [366, 172] on div "" estimatedWaitTime " : -1" at bounding box center [435, 173] width 145 height 9
drag, startPoint x: 366, startPoint y: 172, endPoint x: 458, endPoint y: 170, distance: 91.9
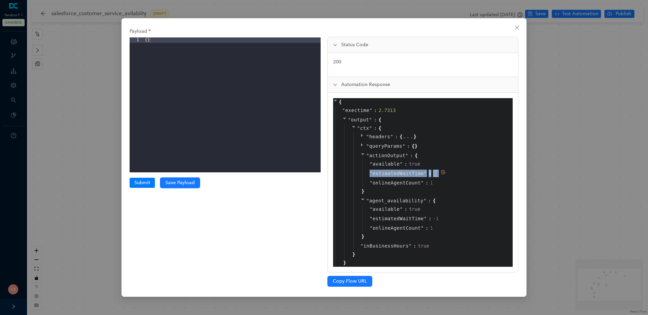
click at [458, 170] on div "" estimatedWaitTime " : -1" at bounding box center [435, 173] width 145 height 9
click at [465, 173] on div "" estimatedWaitTime " : -1" at bounding box center [435, 173] width 145 height 9
drag, startPoint x: 465, startPoint y: 173, endPoint x: 362, endPoint y: 174, distance: 103.7
click at [362, 174] on div "" available " : true " estimatedWaitTime " : -1 " onlineAgentCount " : 1" at bounding box center [434, 173] width 147 height 28
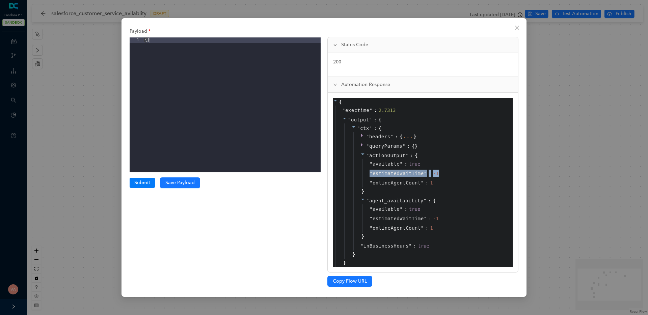
drag, startPoint x: 362, startPoint y: 174, endPoint x: 509, endPoint y: 175, distance: 146.9
click at [509, 175] on div "" actionOutput " : { " available " : true " estimatedWaitTime " : -1 " onlineAg…" at bounding box center [432, 173] width 156 height 45
click at [373, 166] on span "available" at bounding box center [386, 163] width 27 height 7
drag, startPoint x: 369, startPoint y: 165, endPoint x: 419, endPoint y: 163, distance: 50.3
click at [419, 163] on div "" available " : true" at bounding box center [435, 163] width 145 height 9
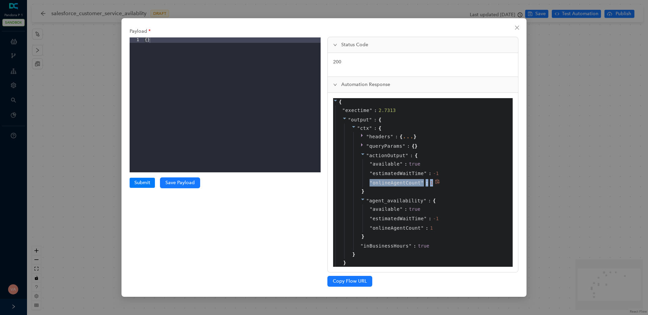
drag, startPoint x: 368, startPoint y: 184, endPoint x: 436, endPoint y: 185, distance: 67.9
click at [436, 185] on div "" onlineAgentCount " : 1" at bounding box center [435, 182] width 145 height 9
drag, startPoint x: 367, startPoint y: 164, endPoint x: 425, endPoint y: 166, distance: 58.4
click at [425, 166] on div "" available " : true" at bounding box center [435, 163] width 145 height 9
click at [468, 159] on div "" actionOutput " : { " available " : true " estimatedWaitTime " : -1 " onlineAg…" at bounding box center [432, 173] width 156 height 45
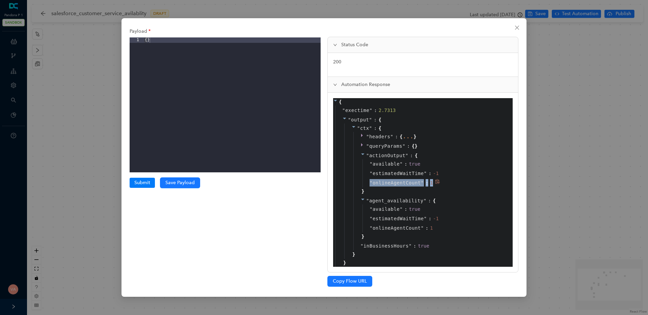
drag, startPoint x: 367, startPoint y: 184, endPoint x: 433, endPoint y: 185, distance: 65.2
click at [433, 185] on div "" onlineAgentCount " : 1" at bounding box center [435, 182] width 145 height 9
click at [433, 185] on div "1" at bounding box center [431, 182] width 3 height 7
drag, startPoint x: 433, startPoint y: 185, endPoint x: 374, endPoint y: 184, distance: 58.1
click at [374, 184] on div "" onlineAgentCount " : 1" at bounding box center [435, 182] width 145 height 9
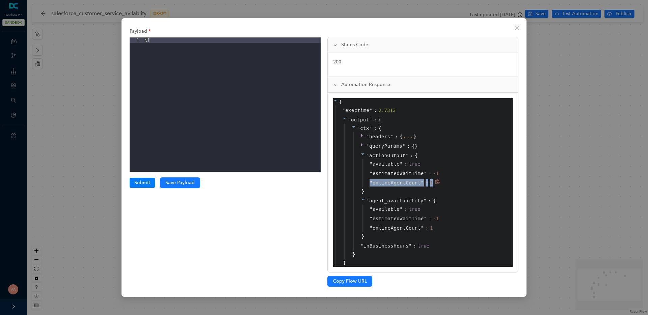
drag, startPoint x: 371, startPoint y: 183, endPoint x: 434, endPoint y: 186, distance: 63.2
click at [434, 186] on div "" onlineAgentCount " : 1" at bounding box center [435, 182] width 145 height 9
click at [434, 186] on div "1" at bounding box center [432, 182] width 5 height 7
drag, startPoint x: 434, startPoint y: 186, endPoint x: 365, endPoint y: 186, distance: 68.9
click at [365, 186] on div "" onlineAgentCount " : 1" at bounding box center [435, 182] width 145 height 9
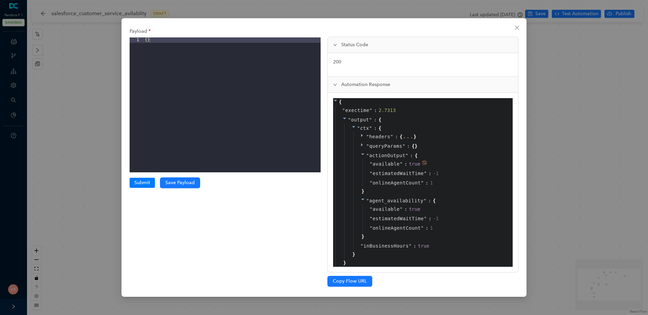
drag, startPoint x: 366, startPoint y: 170, endPoint x: 425, endPoint y: 164, distance: 58.7
click at [425, 164] on div "" available " : true " estimatedWaitTime " : -1 " onlineAgentCount " : 1" at bounding box center [435, 173] width 145 height 28
click at [421, 164] on div "true" at bounding box center [416, 163] width 14 height 7
click at [514, 30] on span "Close" at bounding box center [517, 27] width 11 height 5
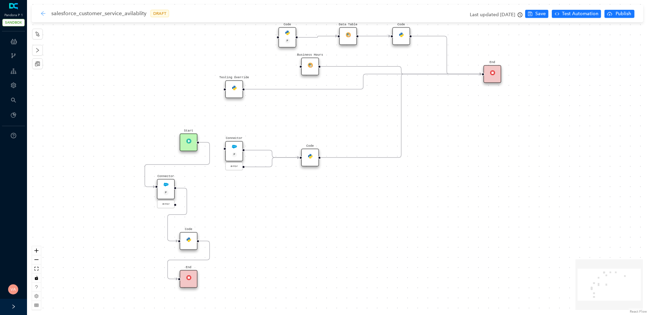
click at [41, 16] on icon "arrow-left" at bounding box center [43, 13] width 5 height 5
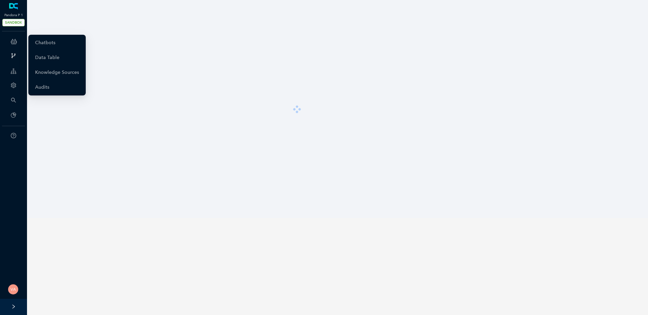
click at [16, 42] on icon at bounding box center [14, 42] width 6 height 14
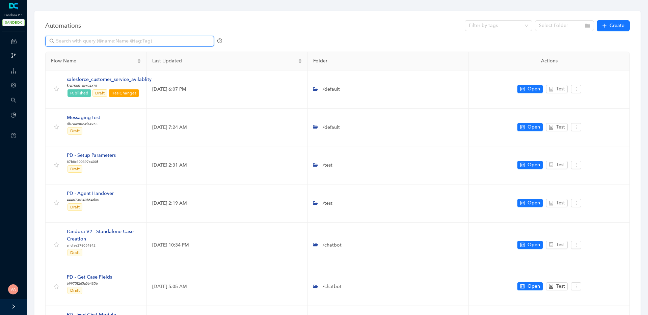
click at [59, 43] on input "text" at bounding box center [130, 40] width 149 height 7
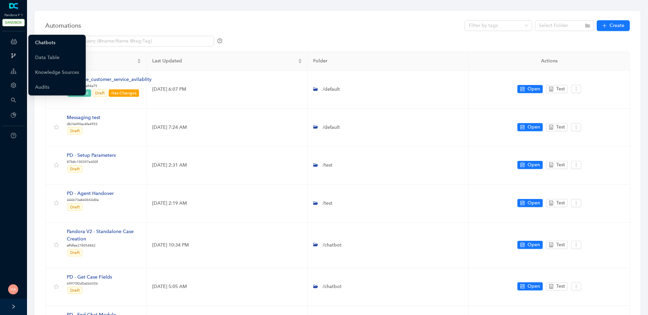
click at [47, 44] on link "Chatbots" at bounding box center [45, 43] width 20 height 14
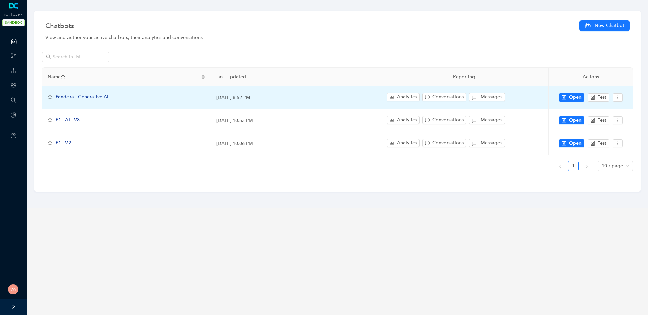
click at [91, 99] on span "Pandora - Generative AI" at bounding box center [82, 97] width 53 height 6
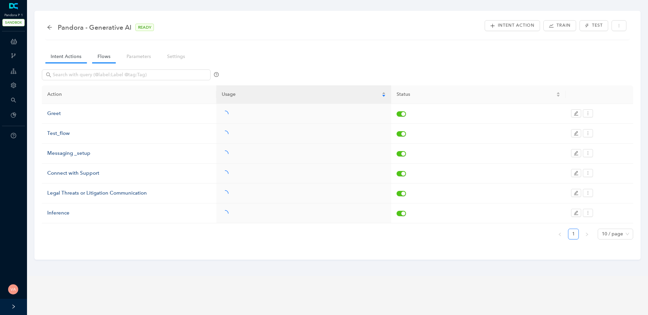
click at [102, 53] on link "Flows" at bounding box center [104, 56] width 24 height 12
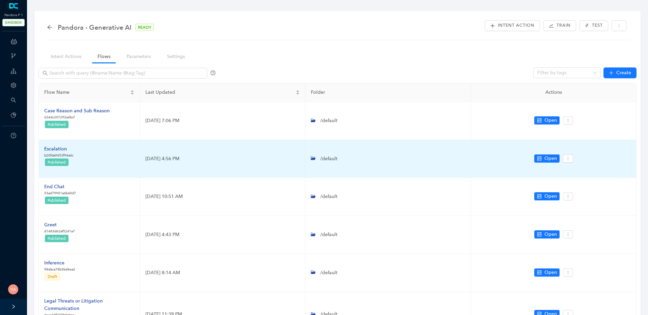
click at [61, 144] on td "Escalation b20fda9453f94a4c Published" at bounding box center [89, 159] width 101 height 38
click at [60, 148] on div "Escalation" at bounding box center [58, 149] width 29 height 7
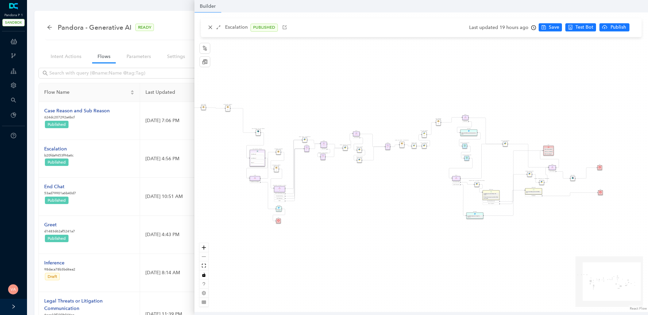
drag, startPoint x: 394, startPoint y: 188, endPoint x: 352, endPoint y: 190, distance: 42.6
click at [352, 190] on div "Data Table Start P Rule P IsAvailable Rule newContact Get Contact details First…" at bounding box center [421, 162] width 454 height 300
click at [200, 248] on button "zoom in" at bounding box center [204, 247] width 9 height 9
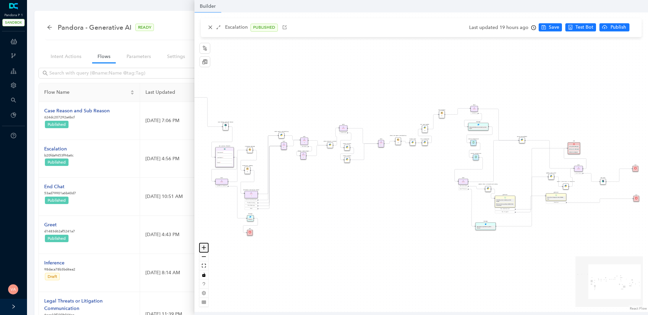
click at [201, 248] on button "zoom in" at bounding box center [204, 247] width 9 height 9
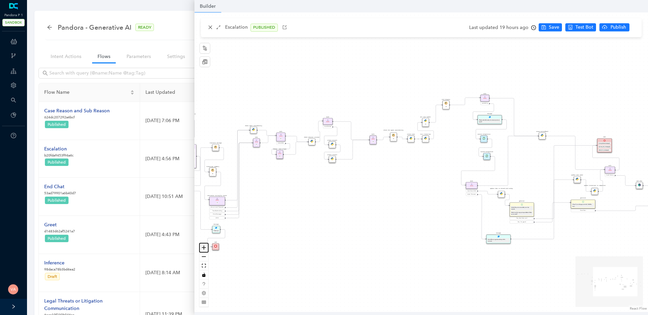
click at [201, 248] on button "zoom in" at bounding box center [204, 247] width 9 height 9
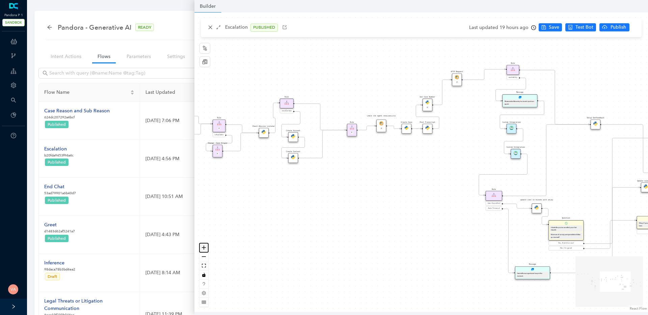
click at [202, 248] on icon "zoom in" at bounding box center [204, 248] width 4 height 4
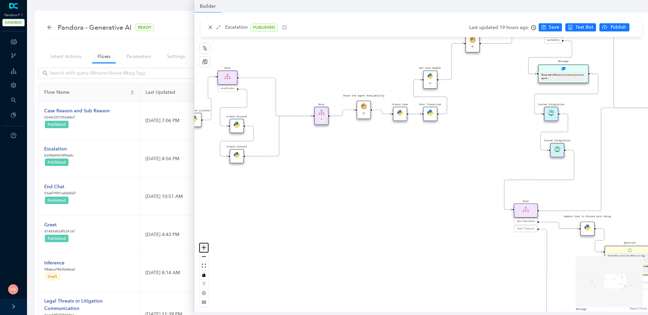
click at [202, 248] on icon "zoom in" at bounding box center [204, 248] width 4 height 4
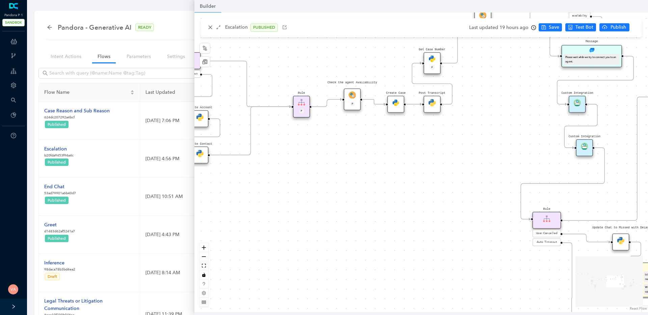
drag, startPoint x: 364, startPoint y: 181, endPoint x: 393, endPoint y: 194, distance: 31.9
click at [393, 195] on div "Data Table Start P Rule P IsAvailable Rule newContact Get Contact details First…" at bounding box center [421, 162] width 454 height 300
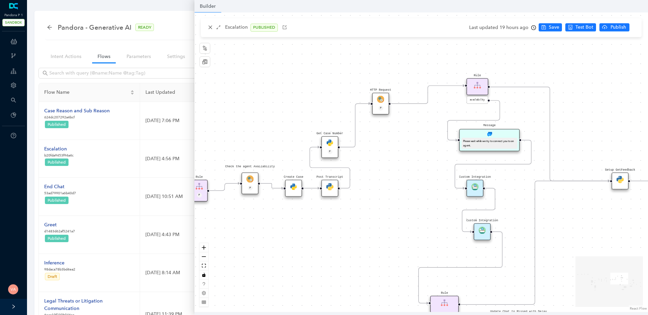
drag, startPoint x: 486, startPoint y: 168, endPoint x: 334, endPoint y: 207, distance: 157.2
click at [331, 208] on div "Data Table Start P Rule P IsAvailable Rule newContact Get Contact details First…" at bounding box center [421, 162] width 454 height 300
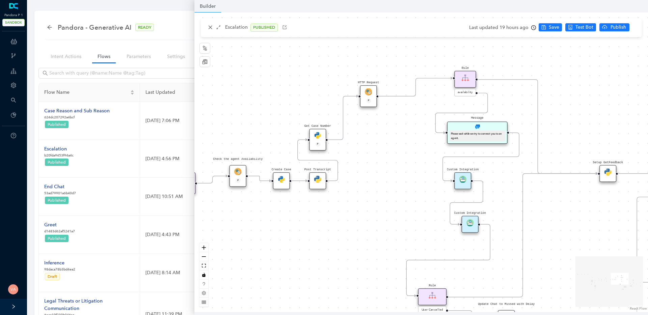
drag, startPoint x: 383, startPoint y: 201, endPoint x: 349, endPoint y: 176, distance: 42.3
click at [349, 176] on div "Data Table Start P Rule P IsAvailable Rule newContact Get Contact details First…" at bounding box center [421, 162] width 454 height 300
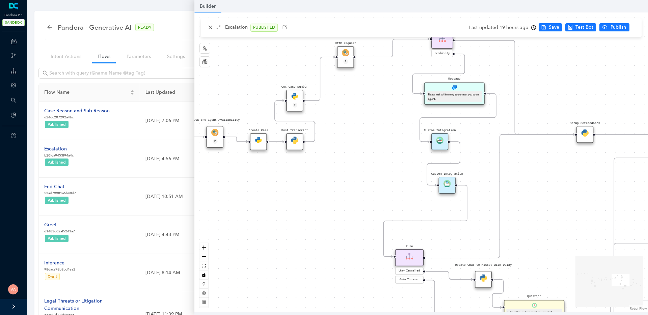
drag, startPoint x: 330, startPoint y: 246, endPoint x: 317, endPoint y: 188, distance: 60.1
click at [317, 188] on div "Data Table Start P Rule P IsAvailable Rule newContact Get Contact details First…" at bounding box center [421, 162] width 454 height 300
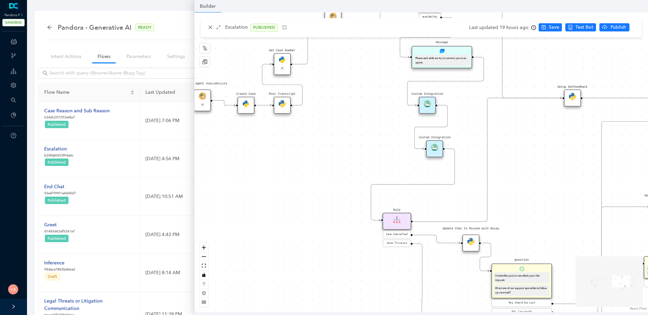
click at [439, 148] on div "Custom Integration" at bounding box center [434, 148] width 17 height 17
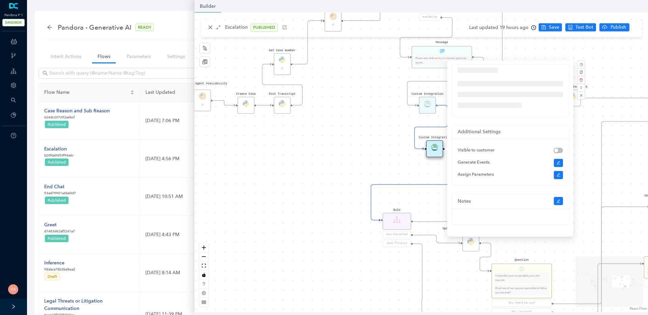
click at [371, 160] on div "Data Table Start P Rule P IsAvailable Rule newContact Get Contact details First…" at bounding box center [421, 162] width 454 height 300
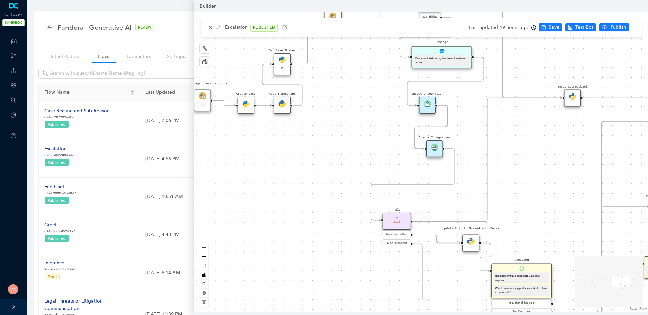
click at [437, 151] on div "Custom Integration" at bounding box center [434, 148] width 17 height 17
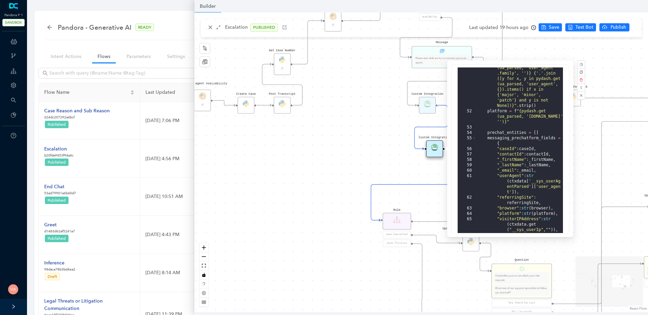
scroll to position [162, 0]
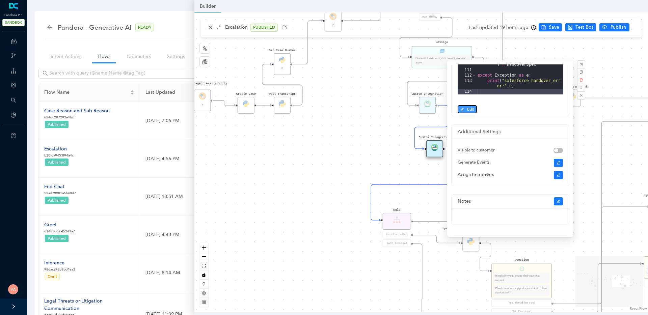
click at [469, 112] on span "Edit" at bounding box center [470, 109] width 7 height 6
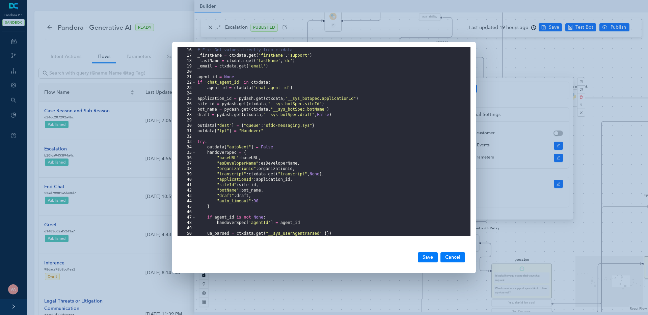
scroll to position [87, 0]
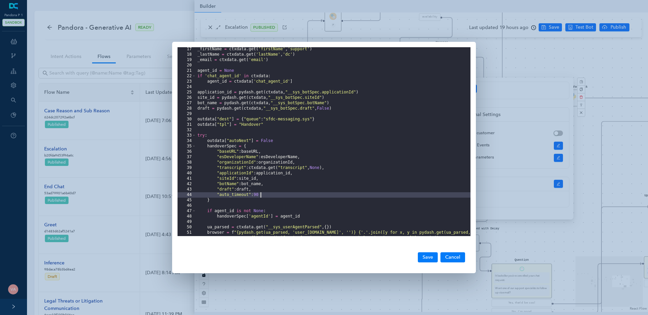
drag, startPoint x: 217, startPoint y: 195, endPoint x: 277, endPoint y: 196, distance: 59.8
click at [277, 196] on div "_firstName = ctxdata . get ( 'firstName' , 'support' ) _lastName = ctxdata . ge…" at bounding box center [333, 149] width 275 height 205
click at [454, 257] on button "Cancel" at bounding box center [453, 258] width 25 height 10
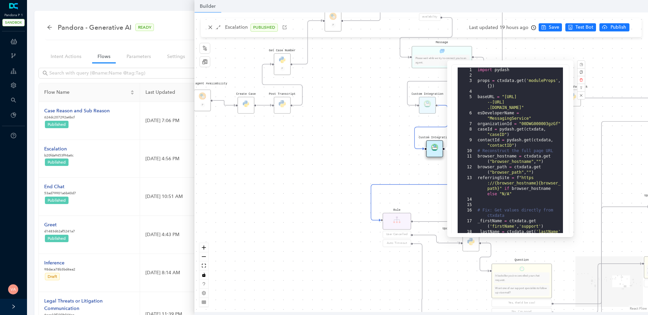
click at [446, 292] on div "Data Table Start P Rule P IsAvailable Rule newContact Get Contact details First…" at bounding box center [421, 162] width 454 height 300
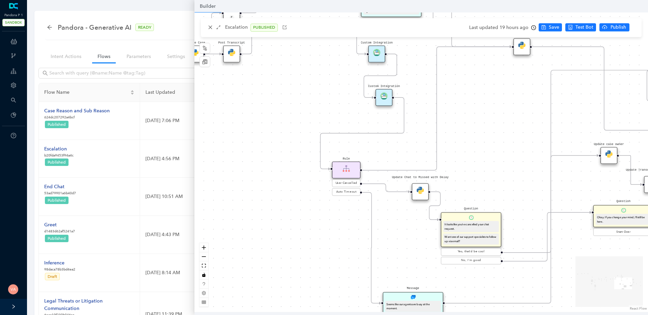
drag, startPoint x: 456, startPoint y: 292, endPoint x: 388, endPoint y: 232, distance: 90.2
click at [388, 232] on div "Data Table Start P Rule P IsAvailable Rule newContact Get Contact details First…" at bounding box center [421, 162] width 454 height 300
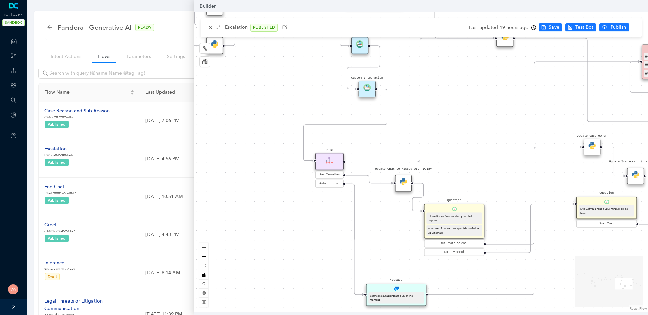
click at [382, 233] on div "Data Table Start P Rule P IsAvailable Rule newContact Get Contact details First…" at bounding box center [421, 162] width 454 height 300
click at [419, 135] on icon "Edge from 29cff72d-0b5c-5043-3dc6-5f1405448c60 to 5a63d3c8-7fc7-19cc-b81f-76737…" at bounding box center [420, 100] width 150 height 124
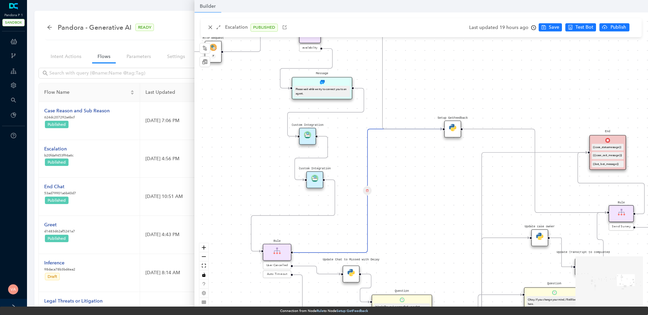
drag, startPoint x: 462, startPoint y: 120, endPoint x: 391, endPoint y: 222, distance: 125.0
click at [391, 222] on div "Data Table Start P Rule P IsAvailable Rule newContact Get Contact details First…" at bounding box center [421, 162] width 454 height 300
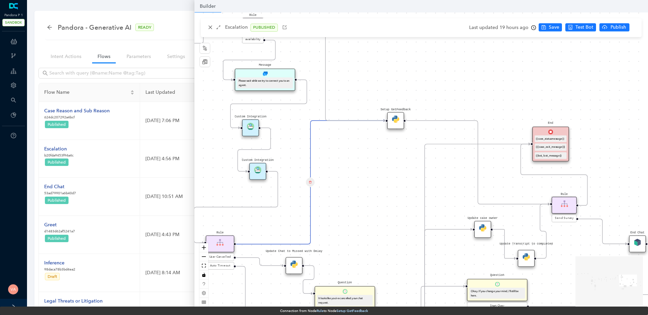
drag, startPoint x: 546, startPoint y: 210, endPoint x: 497, endPoint y: 185, distance: 55.6
click at [497, 185] on div "Data Table Start P Rule P IsAvailable Rule newContact Get Contact details First…" at bounding box center [421, 162] width 454 height 300
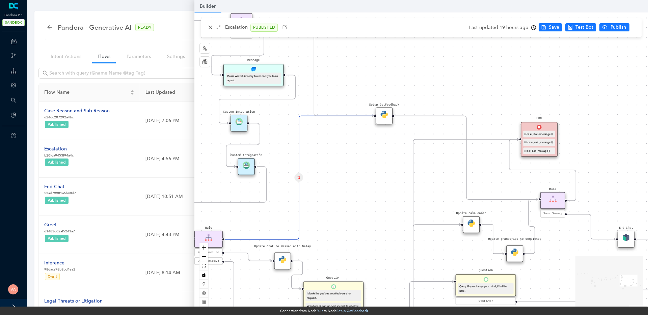
click at [467, 163] on icon "Edge from 5a63d3c8-7fc7-19cc-b81f-76737f20cc52 to 89313f32-ce24-4c5f-c8e4-ade9e…" at bounding box center [467, 158] width 144 height 84
click at [555, 197] on img at bounding box center [552, 199] width 7 height 7
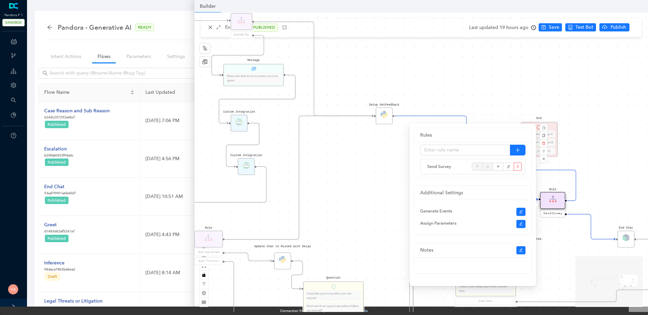
click at [631, 162] on div "Data Table Start P Rule P IsAvailable Rule newContact Get Contact details First…" at bounding box center [421, 162] width 454 height 300
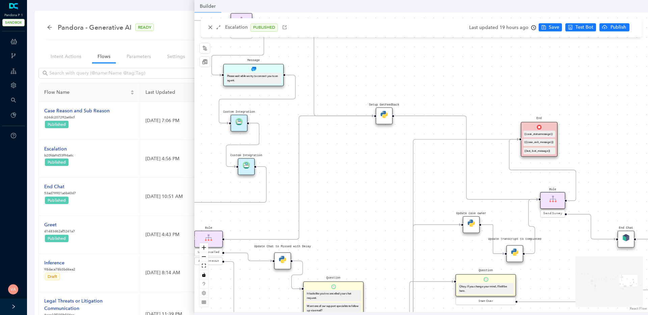
click at [557, 167] on icon "Edge from 89313f32-ce24-4c5f-c8e4-ade9e0f2e767 to 5bce415a-5f3e-a0d8-7066-18271…" at bounding box center [543, 169] width 67 height 61
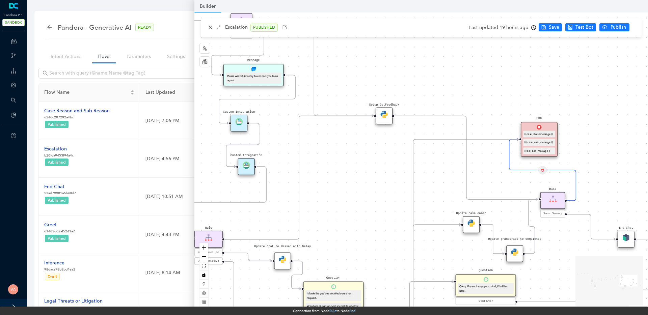
click at [535, 138] on div "{{case_statusmessage}} {{{case_exit_message}}} {{last_bot_message}}" at bounding box center [539, 143] width 35 height 24
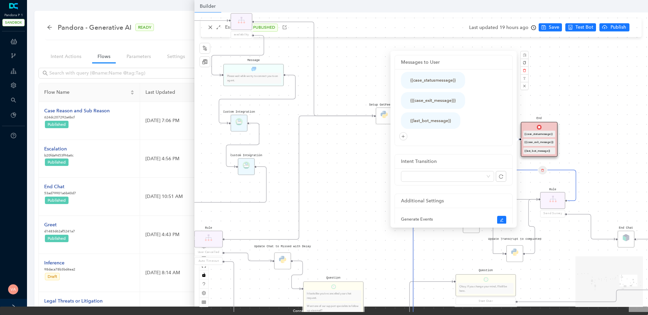
click at [581, 137] on div "Data Table Start P Rule P IsAvailable Rule newContact Get Contact details First…" at bounding box center [421, 162] width 454 height 300
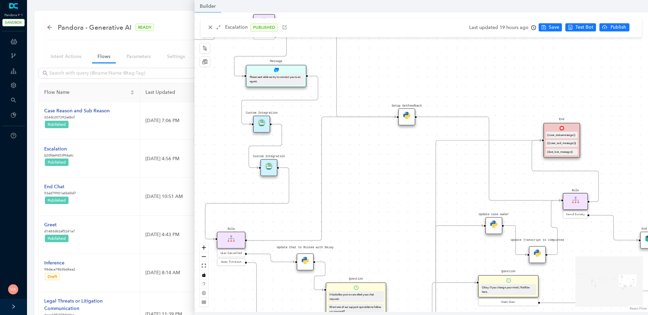
drag, startPoint x: 393, startPoint y: 194, endPoint x: 431, endPoint y: 194, distance: 38.2
click at [431, 194] on div "Data Table Start P Rule P IsAvailable Rule newContact Get Contact details First…" at bounding box center [421, 162] width 454 height 300
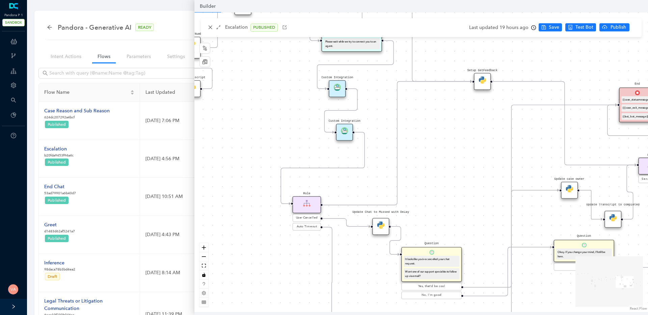
drag, startPoint x: 387, startPoint y: 240, endPoint x: 447, endPoint y: 206, distance: 69.4
click at [447, 206] on div "Data Table Start P Rule P IsAvailable Rule newContact Get Contact details First…" at bounding box center [421, 162] width 454 height 300
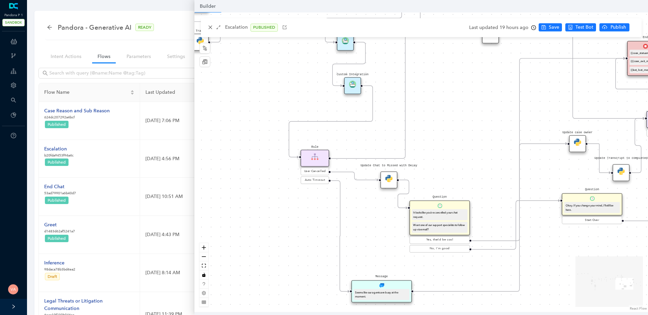
drag, startPoint x: 278, startPoint y: 268, endPoint x: 286, endPoint y: 222, distance: 47.3
click at [286, 222] on div "Data Table Start P Rule P IsAvailable Rule newContact Get Contact details First…" at bounding box center [421, 162] width 454 height 300
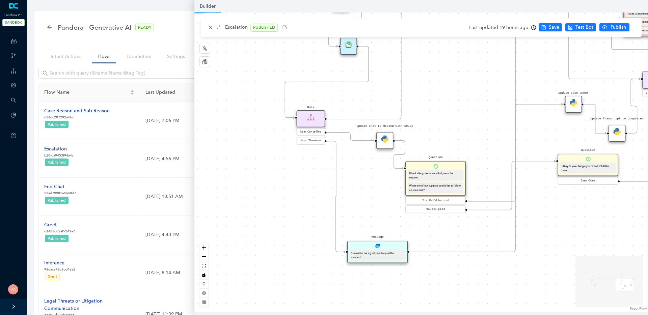
drag, startPoint x: 317, startPoint y: 269, endPoint x: 313, endPoint y: 224, distance: 45.4
click at [313, 224] on div "Data Table Start P Rule P IsAvailable Rule newContact Get Contact details First…" at bounding box center [421, 162] width 454 height 300
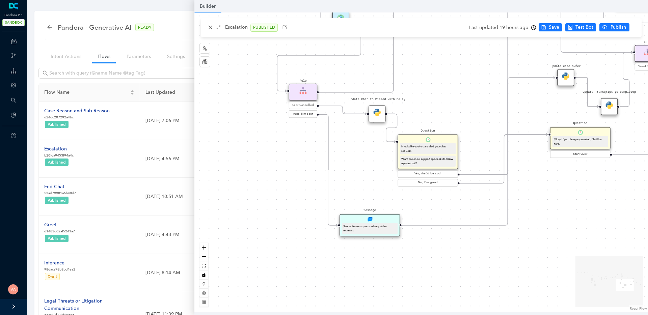
drag, startPoint x: 268, startPoint y: 203, endPoint x: 260, endPoint y: 182, distance: 22.6
click at [260, 182] on div "Data Table Start P Rule P IsAvailable Rule newContact Get Contact details First…" at bounding box center [421, 162] width 454 height 300
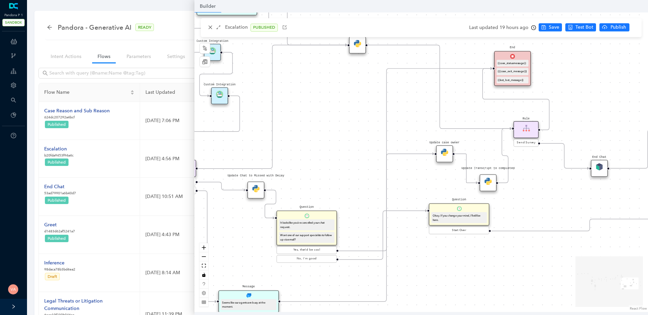
drag, startPoint x: 556, startPoint y: 199, endPoint x: 435, endPoint y: 276, distance: 143.4
click at [435, 276] on div "Data Table Start P Rule P IsAvailable Rule newContact Get Contact details First…" at bounding box center [421, 162] width 454 height 300
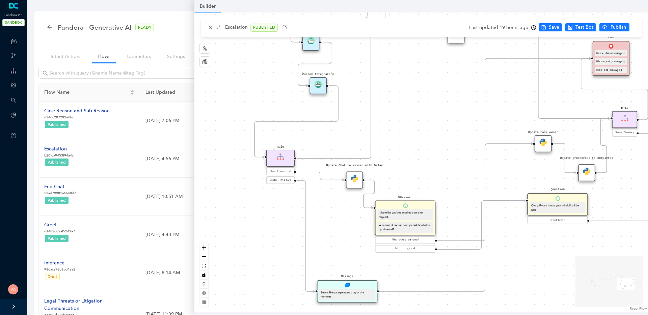
drag, startPoint x: 339, startPoint y: 165, endPoint x: 437, endPoint y: 155, distance: 98.8
click at [437, 155] on div "Data Table Start P Rule P IsAvailable Rule newContact Get Contact details First…" at bounding box center [421, 162] width 454 height 300
click at [320, 85] on img at bounding box center [318, 84] width 7 height 7
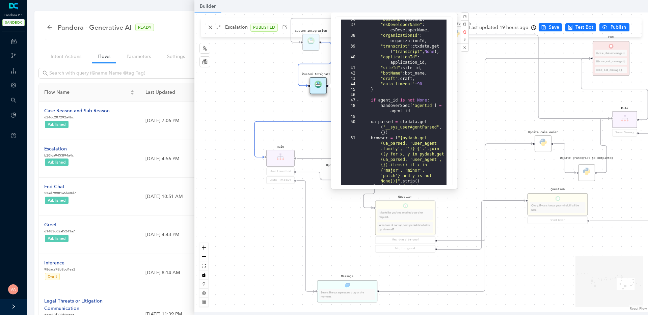
scroll to position [299, 0]
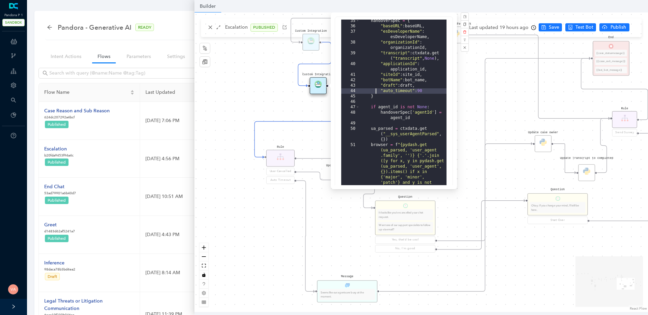
drag, startPoint x: 429, startPoint y: 92, endPoint x: 377, endPoint y: 92, distance: 52.3
click at [377, 92] on div "handoverSpec = { "baseURL" : baseURL , "esDeveloperName" : esDeveloperName , "o…" at bounding box center [403, 118] width 87 height 200
click at [384, 92] on div "handoverSpec = { "baseURL" : baseURL , "esDeveloperName" : esDeveloperName , "o…" at bounding box center [403, 118] width 87 height 200
drag, startPoint x: 382, startPoint y: 92, endPoint x: 431, endPoint y: 89, distance: 49.0
click at [431, 89] on div "handoverSpec = { "baseURL" : baseURL , "esDeveloperName" : esDeveloperName , "o…" at bounding box center [403, 118] width 87 height 200
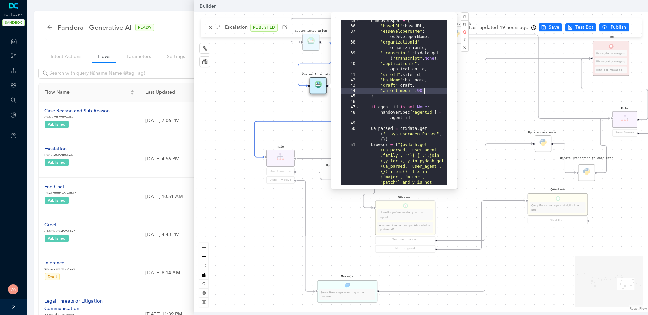
click at [431, 93] on div "handoverSpec = { "baseURL" : baseURL , "esDeveloperName" : esDeveloperName , "o…" at bounding box center [403, 118] width 87 height 200
drag, startPoint x: 431, startPoint y: 93, endPoint x: 376, endPoint y: 91, distance: 54.7
click at [376, 91] on div "handoverSpec = { "baseURL" : baseURL , "esDeveloperName" : esDeveloperName , "o…" at bounding box center [403, 118] width 87 height 200
click at [401, 88] on div "handoverSpec = { "baseURL" : baseURL , "esDeveloperName" : esDeveloperName , "o…" at bounding box center [403, 118] width 87 height 200
click at [397, 90] on div "handoverSpec = { "baseURL" : baseURL , "esDeveloperName" : esDeveloperName , "o…" at bounding box center [403, 118] width 87 height 200
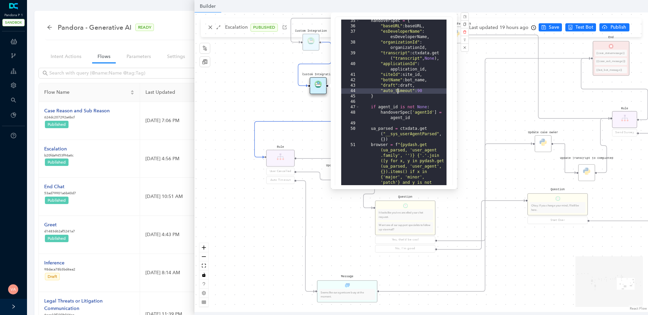
click at [397, 90] on div "handoverSpec = { "baseURL" : baseURL , "esDeveloperName" : esDeveloperName , "o…" at bounding box center [403, 118] width 87 height 200
click at [407, 92] on div "handoverSpec = { "baseURL" : baseURL , "esDeveloperName" : esDeveloperName , "o…" at bounding box center [403, 118] width 87 height 200
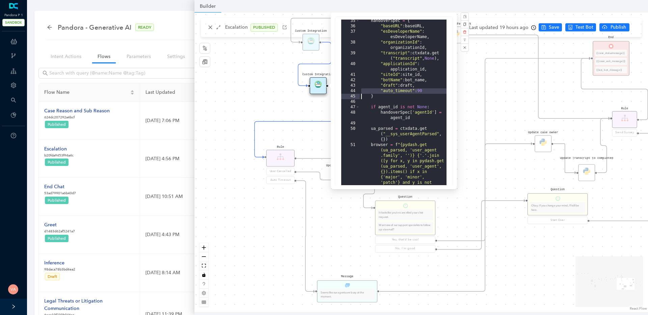
click at [430, 89] on div "handoverSpec = { "baseURL" : baseURL , "esDeveloperName" : esDeveloperName , "o…" at bounding box center [403, 118] width 87 height 200
drag, startPoint x: 428, startPoint y: 91, endPoint x: 380, endPoint y: 90, distance: 49.0
click at [380, 90] on div "handoverSpec = { "baseURL" : baseURL , "esDeveloperName" : esDeveloperName , "o…" at bounding box center [403, 118] width 87 height 200
click at [473, 102] on div "Data Table Start P Rule P IsAvailable Rule newContact Get Contact details First…" at bounding box center [421, 162] width 454 height 300
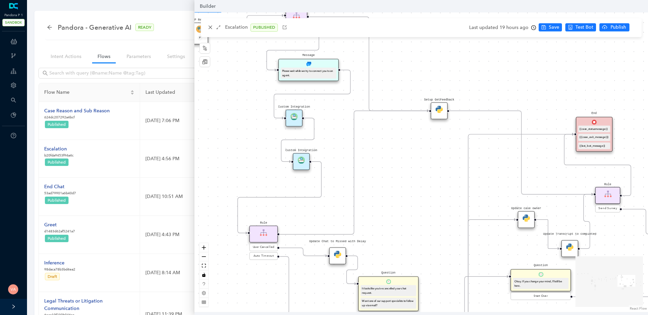
drag, startPoint x: 386, startPoint y: 99, endPoint x: 369, endPoint y: 184, distance: 86.7
click at [369, 183] on div "Data Table Start P Rule P IsAvailable Rule newContact Get Contact details First…" at bounding box center [421, 162] width 454 height 300
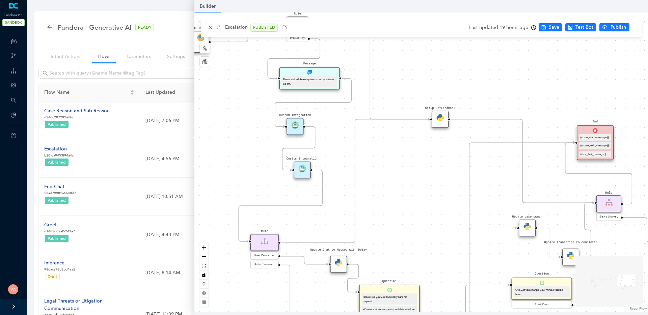
drag, startPoint x: 387, startPoint y: 161, endPoint x: 421, endPoint y: 163, distance: 33.5
click at [421, 163] on div "Data Table Start P Rule P IsAvailable Rule newContact Get Contact details First…" at bounding box center [421, 162] width 454 height 300
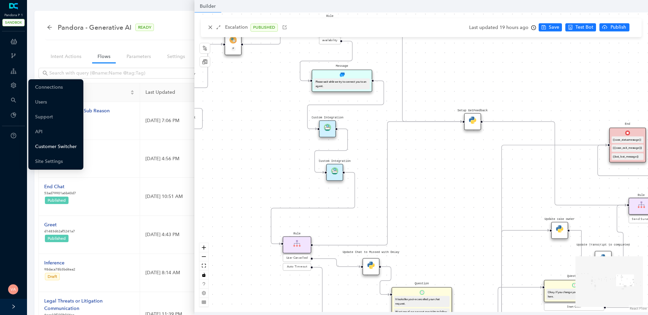
click at [56, 144] on link "Customer Switcher" at bounding box center [56, 147] width 42 height 14
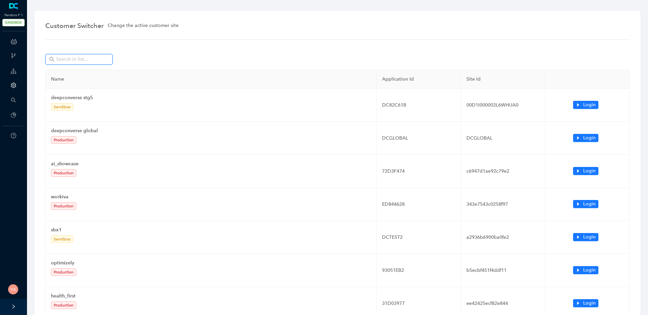
click at [102, 57] on input "text" at bounding box center [79, 59] width 47 height 7
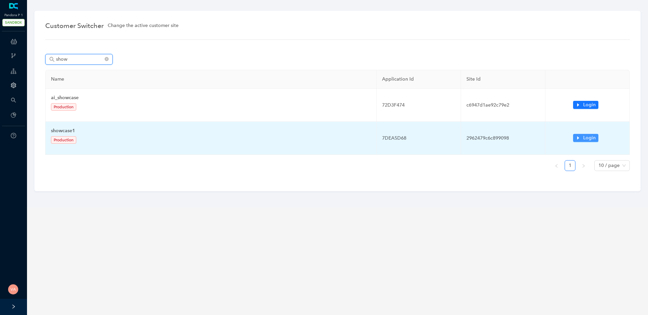
type input "show"
click at [592, 139] on span "Login" at bounding box center [589, 137] width 12 height 7
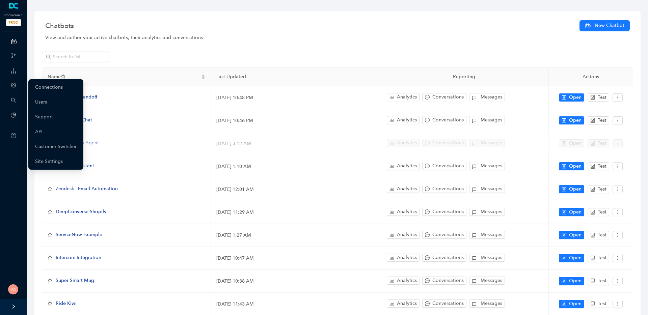
click at [193, 61] on div at bounding box center [338, 60] width 592 height 16
click at [47, 100] on link "Users" at bounding box center [41, 103] width 12 height 14
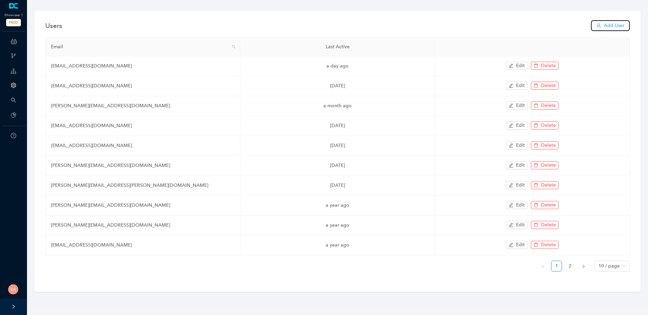
click at [606, 24] on span "Add User" at bounding box center [614, 25] width 21 height 7
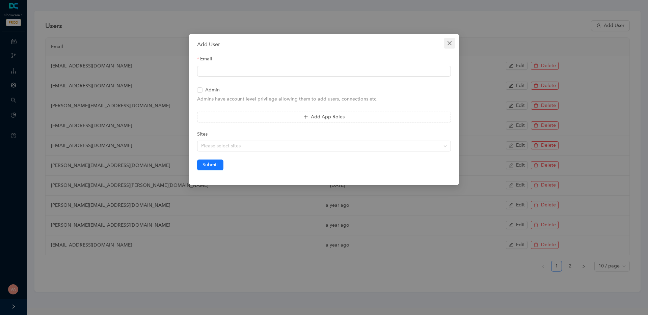
click at [448, 44] on icon "close" at bounding box center [449, 43] width 5 height 5
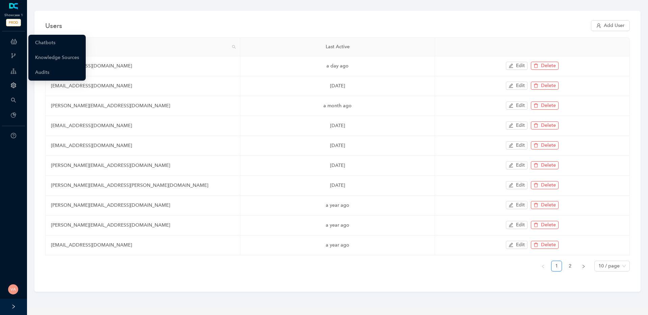
click at [13, 39] on icon at bounding box center [14, 42] width 6 height 14
click at [51, 44] on link "Chatbots" at bounding box center [45, 43] width 20 height 14
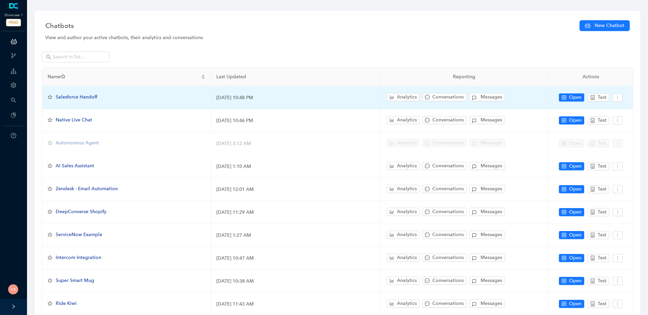
click at [90, 98] on span "Salesforce Handoff" at bounding box center [77, 97] width 42 height 6
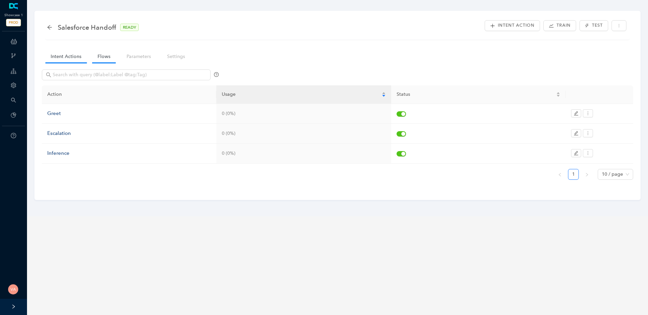
click at [101, 55] on link "Flows" at bounding box center [104, 56] width 24 height 12
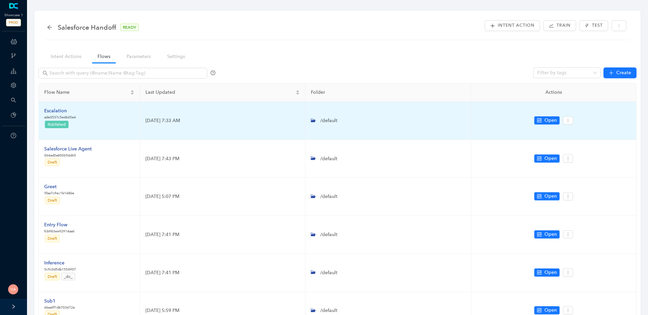
click at [58, 109] on div "Escalation" at bounding box center [60, 110] width 32 height 7
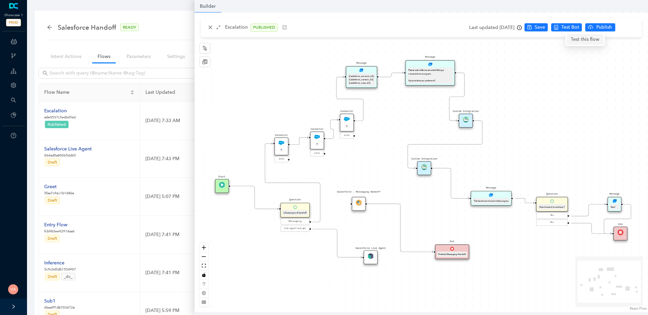
click at [582, 41] on span "Test this flow" at bounding box center [585, 39] width 29 height 7
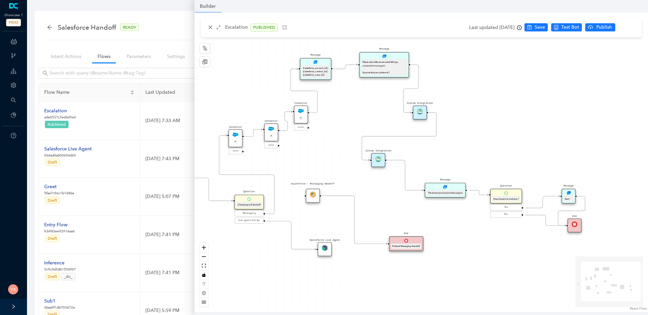
drag, startPoint x: 438, startPoint y: 205, endPoint x: 392, endPoint y: 197, distance: 46.6
click at [392, 197] on div "Message Please wait while we are establishing a connection to an agent. Appreci…" at bounding box center [421, 162] width 454 height 300
drag, startPoint x: 325, startPoint y: 144, endPoint x: 337, endPoint y: 141, distance: 12.5
click at [337, 141] on div "Message Please wait while we are establishing a connection to an agent. Appreci…" at bounding box center [421, 162] width 454 height 300
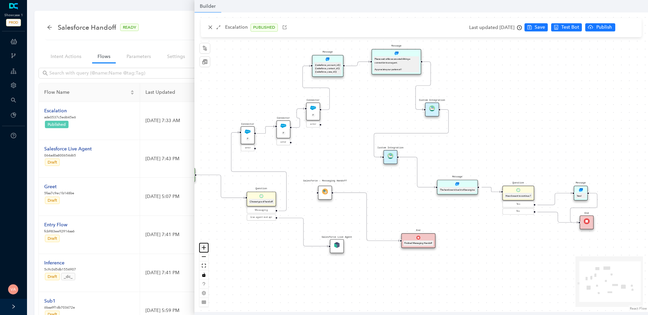
click at [203, 246] on icon "zoom in" at bounding box center [204, 248] width 4 height 4
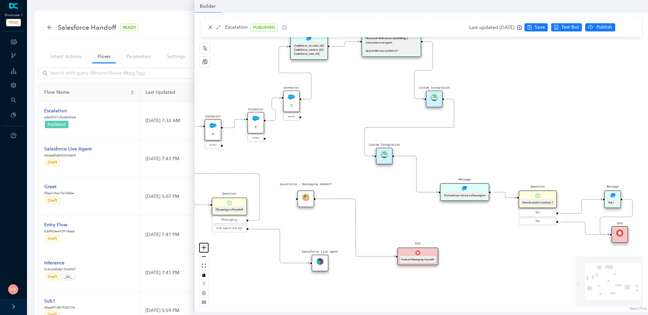
click at [203, 246] on icon "zoom in" at bounding box center [204, 248] width 4 height 4
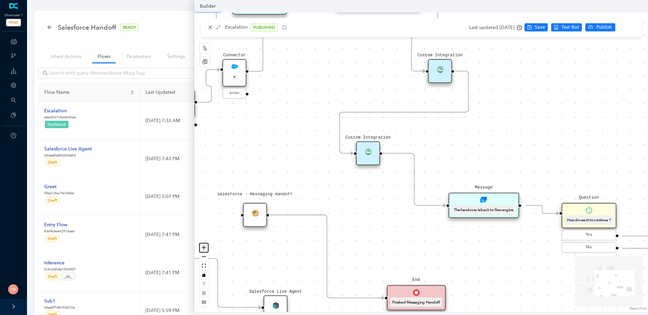
click at [203, 246] on icon "zoom in" at bounding box center [204, 248] width 4 height 4
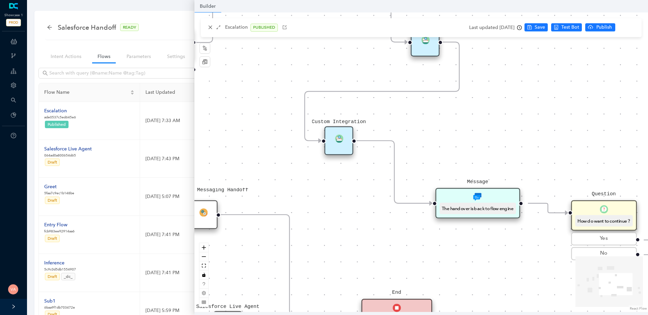
drag, startPoint x: 350, startPoint y: 230, endPoint x: 332, endPoint y: 219, distance: 21.5
click at [332, 219] on div "Message Please wait while we are establishing a connection to an agent. Appreci…" at bounding box center [421, 162] width 454 height 300
click at [338, 144] on div "Custom Integration" at bounding box center [338, 140] width 29 height 29
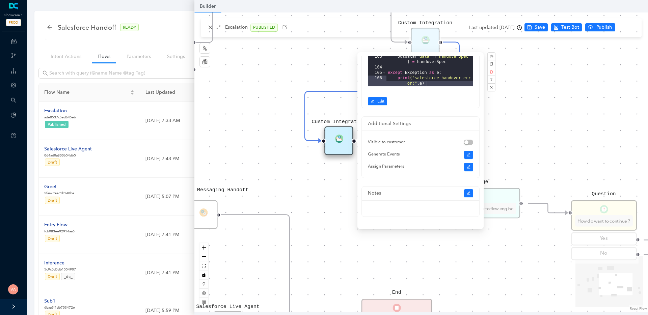
scroll to position [68, 0]
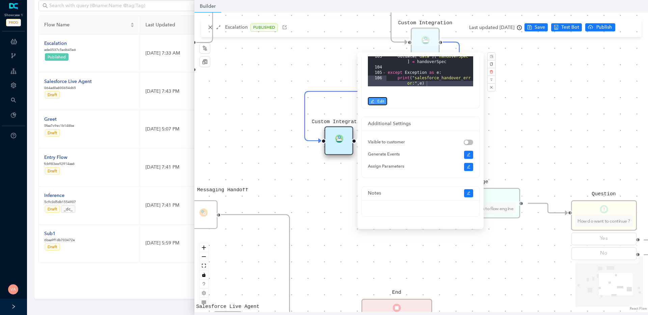
click at [381, 100] on span "Edit" at bounding box center [381, 101] width 7 height 6
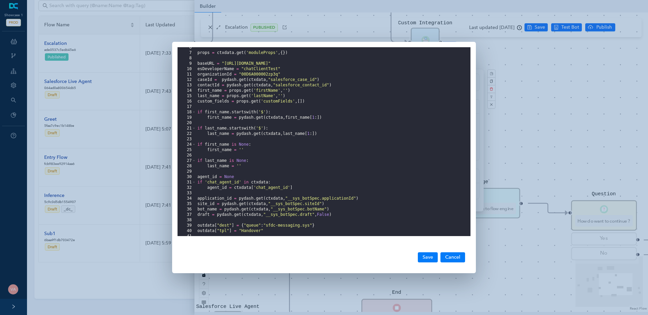
scroll to position [0, 0]
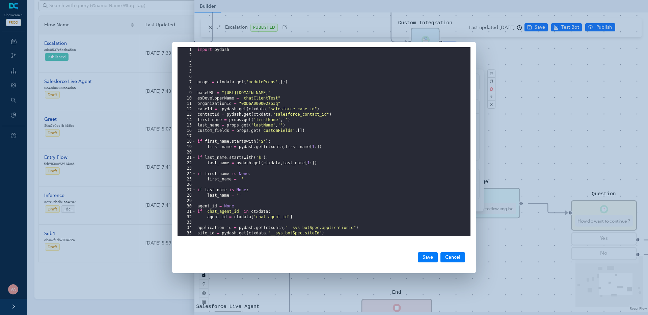
click at [286, 110] on div "import pydash props = ctxdata . get ( 'moduleProps' , { }) baseURL = "https://r…" at bounding box center [333, 147] width 275 height 200
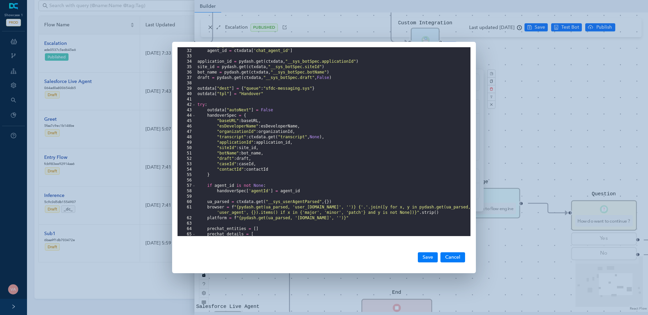
scroll to position [147, 0]
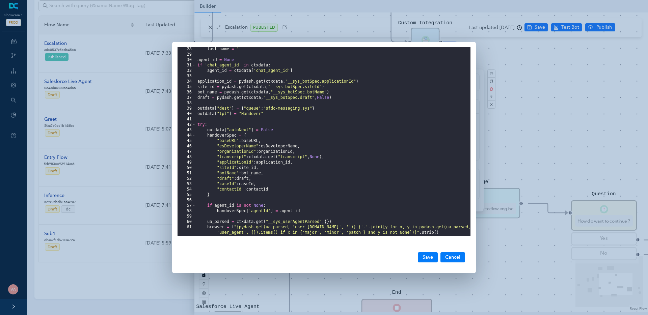
click at [277, 190] on div "last_name = '' agent_id = None if 'chat_agent_id' in ctxdata : agent_id = ctxda…" at bounding box center [333, 147] width 275 height 200
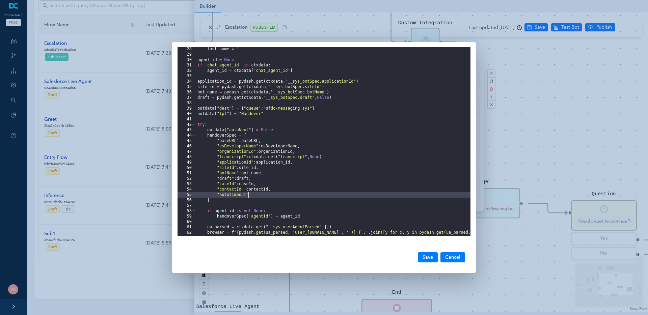
click at [259, 198] on div "last_name = '' agent_id = None if 'chat_agent_id' in ctxdata : agent_id = ctxda…" at bounding box center [333, 149] width 275 height 205
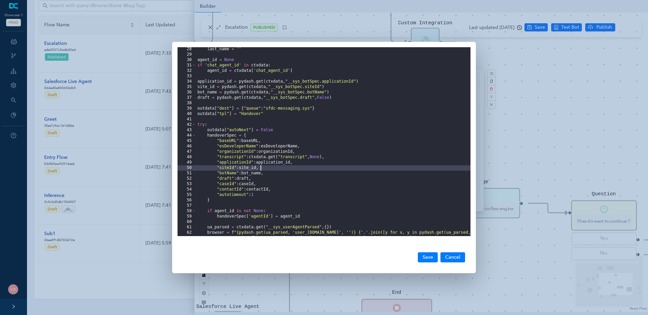
click at [324, 169] on div "last_name = '' agent_id = None if 'chat_agent_id' in ctxdata : agent_id = ctxda…" at bounding box center [333, 149] width 275 height 205
click at [429, 254] on button "Save" at bounding box center [428, 258] width 20 height 10
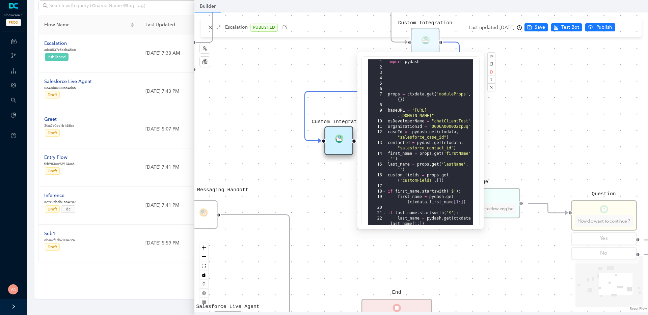
click at [288, 177] on div "Message Please wait while we are establishing a connection to an agent. Appreci…" at bounding box center [421, 162] width 454 height 300
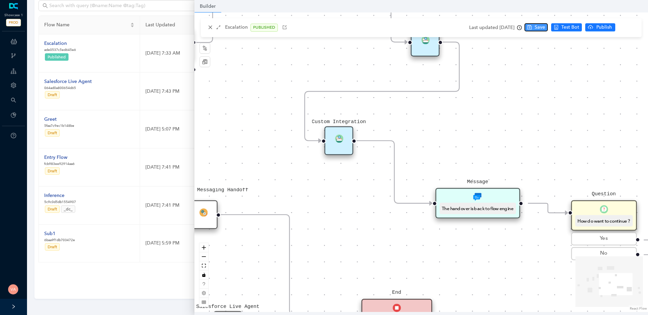
click at [545, 28] on span "Save" at bounding box center [540, 27] width 10 height 7
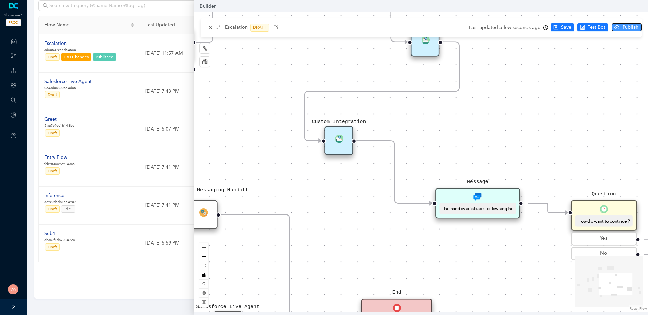
click at [619, 29] on button "Publish" at bounding box center [627, 27] width 30 height 8
click at [639, 54] on span "Yes" at bounding box center [638, 53] width 7 height 7
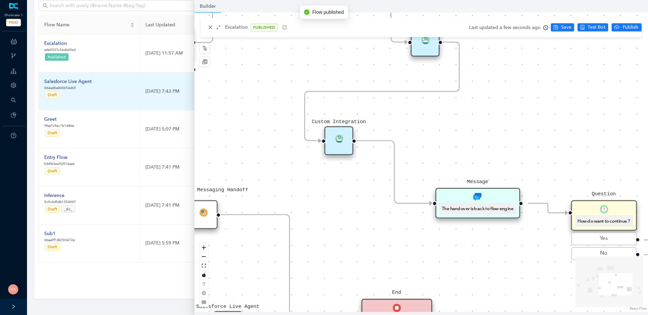
scroll to position [0, 0]
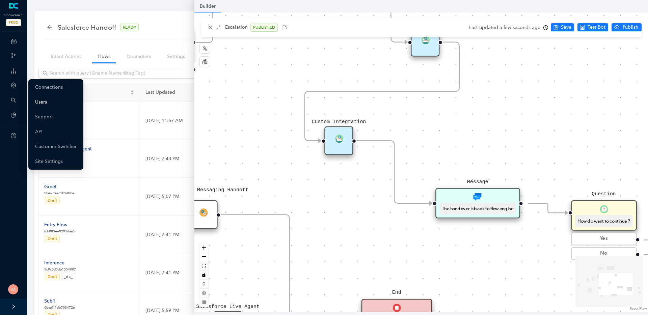
click at [47, 101] on link "Users" at bounding box center [41, 103] width 12 height 14
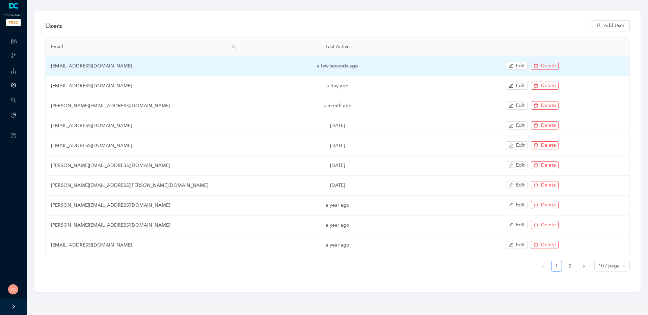
click at [85, 63] on td "swati+showcase1@deepconverse.com" at bounding box center [143, 66] width 195 height 20
click at [137, 64] on td "swati+showcase1@deepconverse.com" at bounding box center [143, 66] width 195 height 20
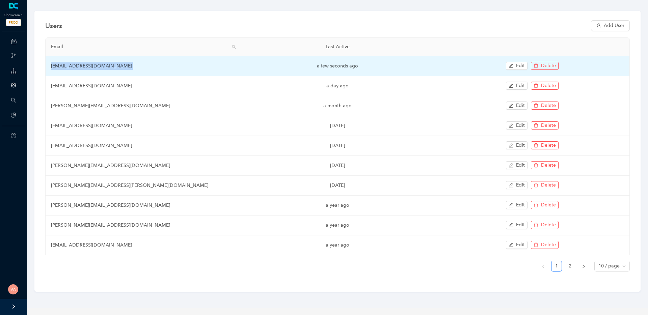
click at [137, 64] on td "swati+showcase1@deepconverse.com" at bounding box center [143, 66] width 195 height 20
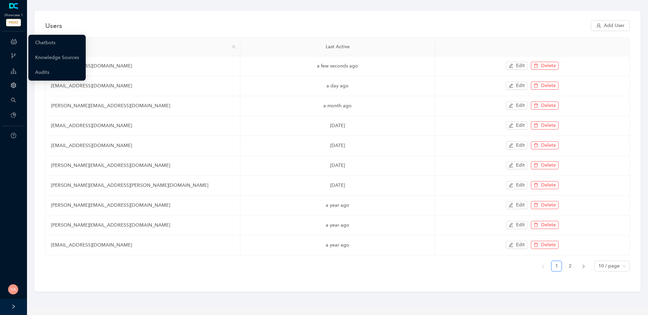
click at [19, 42] on div "ChatBots & Ticket Automations" at bounding box center [13, 42] width 24 height 14
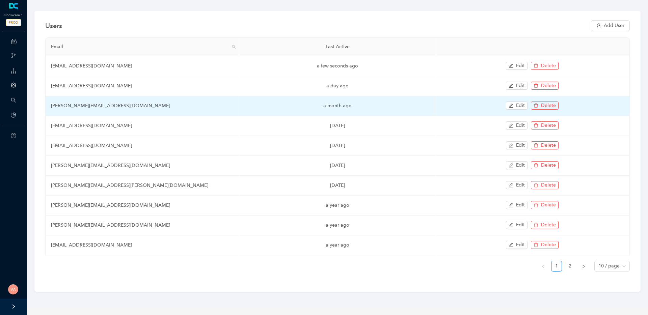
click at [68, 109] on td "dhruv+show1@deepconverse.com" at bounding box center [143, 106] width 195 height 20
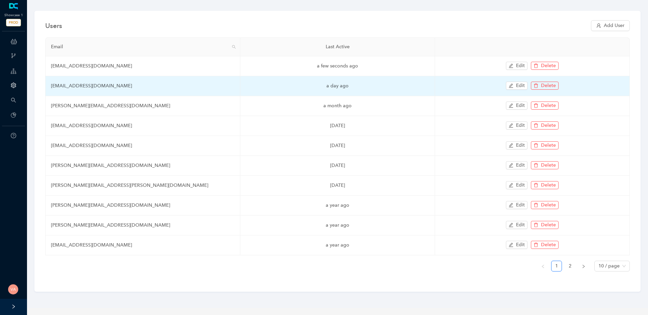
click at [70, 83] on td "[EMAIL_ADDRESS][DOMAIN_NAME]" at bounding box center [143, 86] width 195 height 20
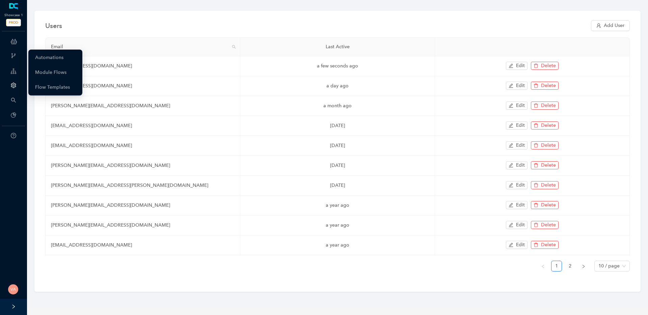
click at [15, 40] on icon at bounding box center [14, 42] width 6 height 14
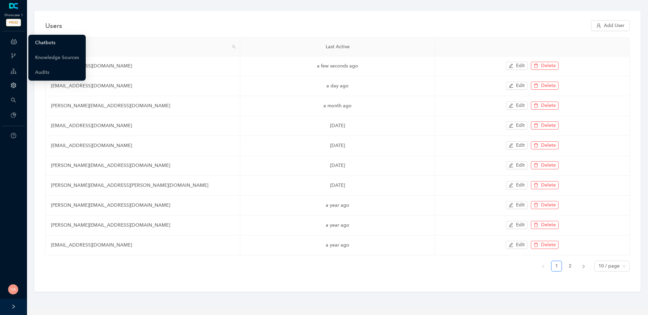
click at [35, 43] on link "Chatbots" at bounding box center [45, 43] width 20 height 14
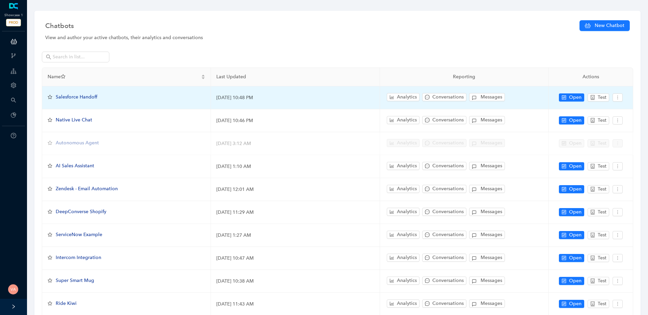
click at [82, 95] on span "Salesforce Handoff" at bounding box center [77, 97] width 42 height 6
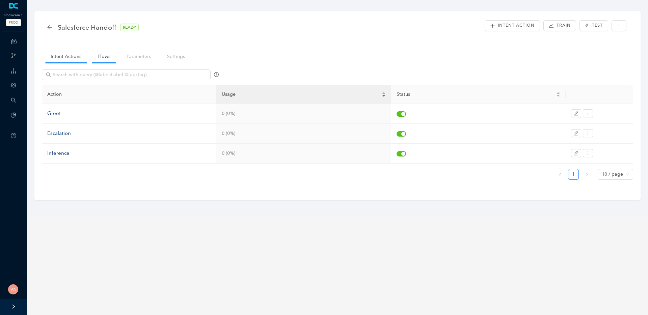
click at [102, 53] on link "Flows" at bounding box center [104, 56] width 24 height 12
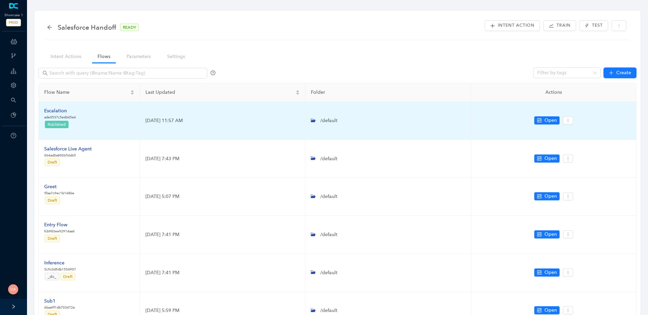
click at [63, 111] on div "Escalation" at bounding box center [60, 110] width 32 height 7
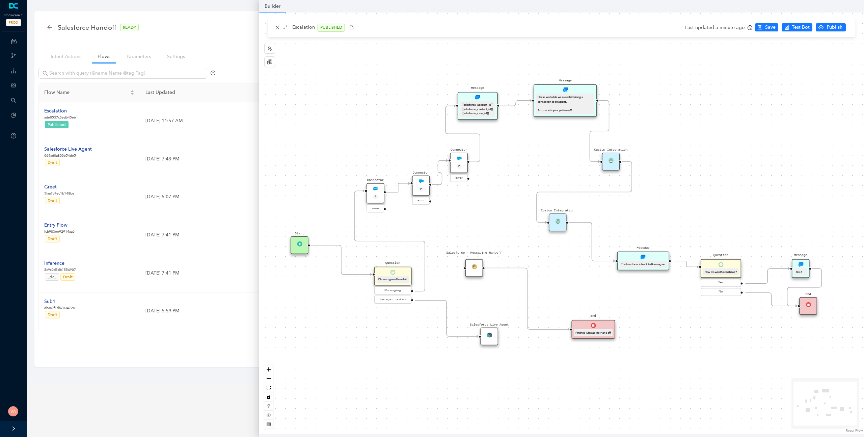
drag, startPoint x: 512, startPoint y: 221, endPoint x: 504, endPoint y: 213, distance: 11.5
click at [504, 213] on div "Message Please wait while we are establishing a connection to an agent. Appreci…" at bounding box center [561, 222] width 605 height 421
click at [559, 223] on img at bounding box center [557, 220] width 5 height 5
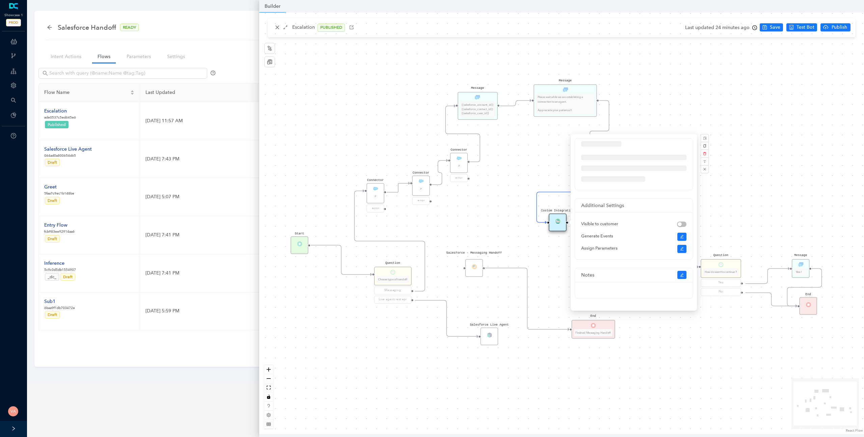
click at [648, 71] on div "Message Please wait while we are establishing a connection to an agent. Appreci…" at bounding box center [561, 222] width 605 height 421
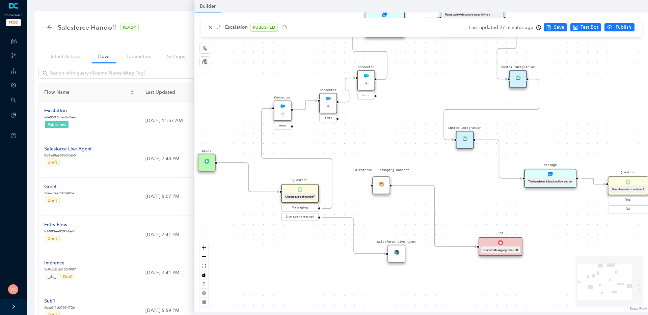
drag, startPoint x: 421, startPoint y: 216, endPoint x: 382, endPoint y: 118, distance: 105.8
click at [382, 118] on div "Message Please wait while we are establishing a connection to an agent. Appreci…" at bounding box center [421, 162] width 454 height 300
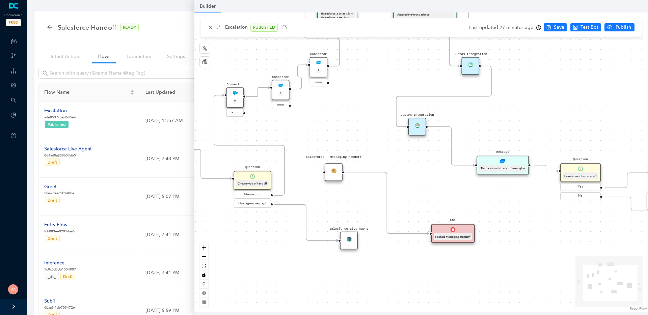
drag, startPoint x: 467, startPoint y: 161, endPoint x: 431, endPoint y: 164, distance: 36.6
click at [431, 164] on div "Message Please wait while we are establishing a connection to an agent. Appreci…" at bounding box center [421, 162] width 454 height 300
click at [411, 119] on div "Custom Integration" at bounding box center [418, 127] width 18 height 18
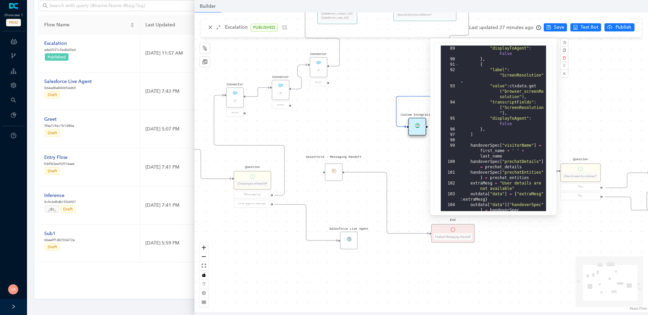
scroll to position [162, 0]
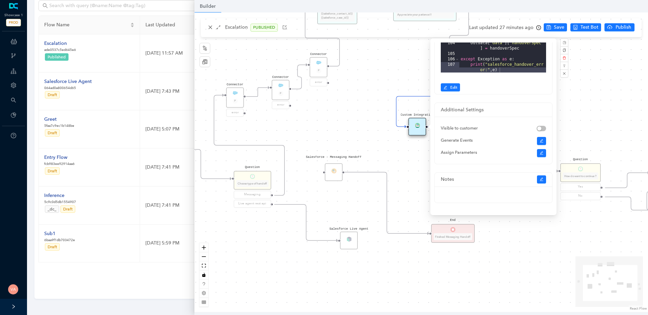
click at [446, 84] on button "Edit" at bounding box center [450, 87] width 19 height 8
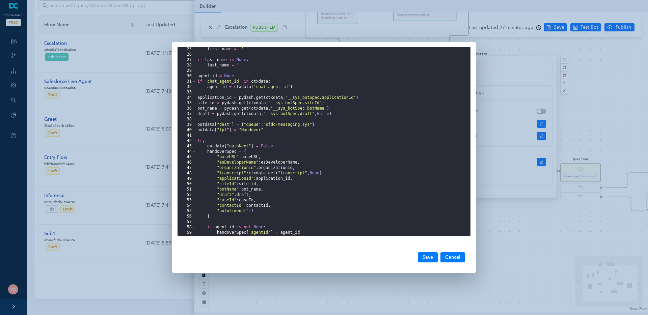
scroll to position [130, 0]
click at [237, 213] on div "first_name = '' if last_name is None : last_name = '' agent_id = None if 'chat_…" at bounding box center [333, 147] width 275 height 200
click at [263, 212] on div "first_name = '' if last_name is None : last_name = '' agent_id = None if 'chat_…" at bounding box center [333, 147] width 275 height 200
click at [266, 211] on div "first_name = '' if last_name is None : last_name = '' agent_id = None if 'chat_…" at bounding box center [333, 147] width 275 height 200
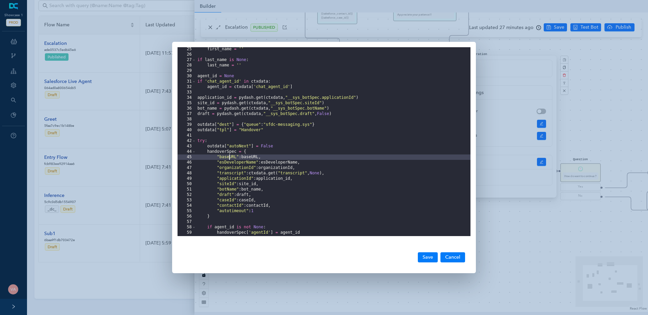
click at [229, 159] on div "first_name = '' if last_name is None : last_name = '' agent_id = None if 'chat_…" at bounding box center [333, 147] width 275 height 200
click at [223, 149] on div "first_name = '' if last_name is None : last_name = '' agent_id = None if 'chat_…" at bounding box center [333, 147] width 275 height 200
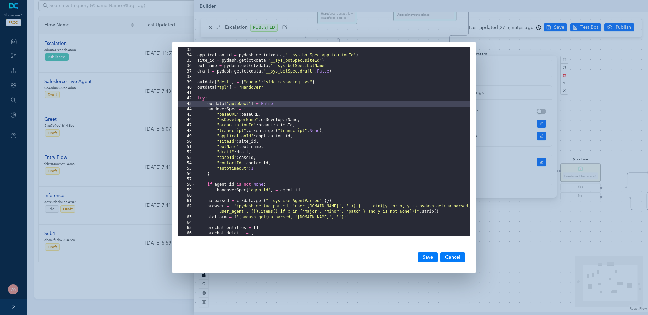
scroll to position [173, 0]
click at [547, 228] on div "33 34 35 36 37 38 39 40 41 42 43 44 45 46 47 48 49 50 51 52 53 54 55 56 57 58 5…" at bounding box center [324, 157] width 648 height 315
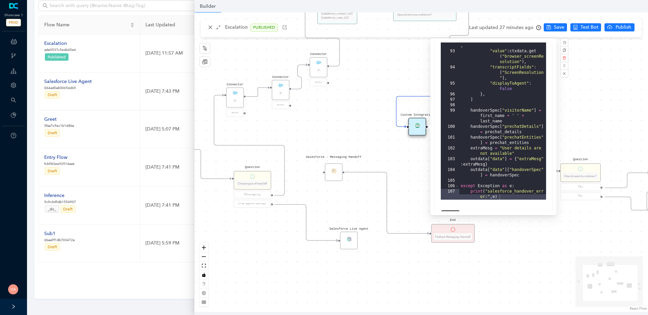
scroll to position [77, 0]
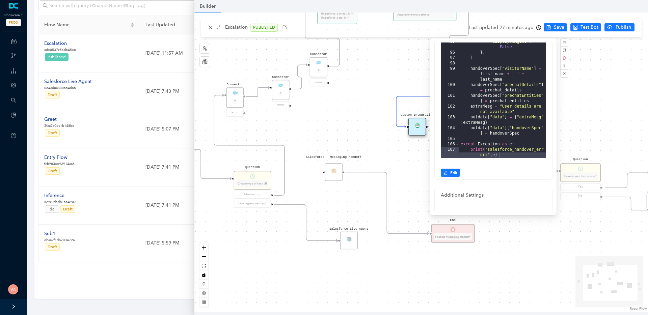
click at [451, 177] on div "89 90 91 92 93 94 95 96 97 98 99 100 101 102 103 104 105 106 107 "displayToAgen…" at bounding box center [494, 72] width 118 height 213
click at [453, 175] on span "Edit" at bounding box center [453, 173] width 7 height 6
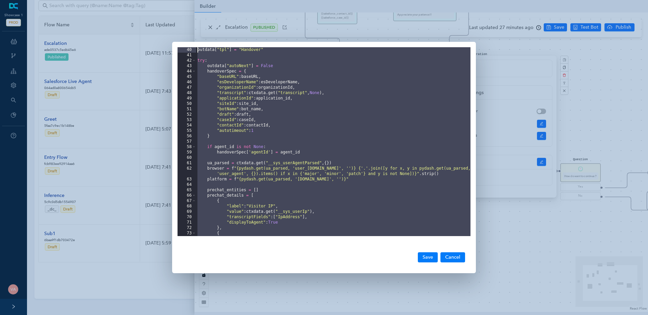
scroll to position [0, 0]
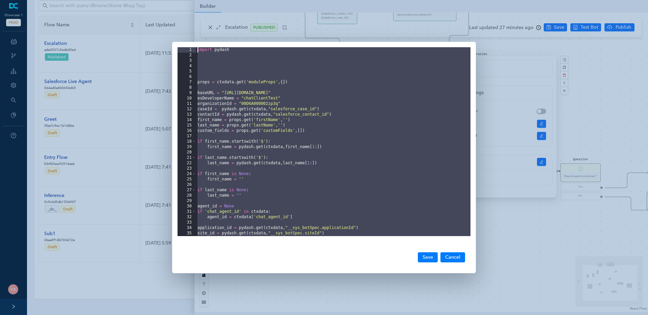
drag, startPoint x: 336, startPoint y: 233, endPoint x: 170, endPoint y: -21, distance: 303.3
click at [170, 0] on html "Showcase 1 PROD ChatBots & Ticket Automations Webhooks Guide Account Search Pla…" at bounding box center [324, 89] width 648 height 315
click at [520, 214] on div "1 2 3 4 5 6 7 8 9 10 11 12 13 14 15 16 17 18 19 20 21 22 23 24 25 26 27 28 29 3…" at bounding box center [324, 157] width 648 height 315
click at [536, 227] on div "1 2 3 4 5 6 7 8 9 10 11 12 13 14 15 16 17 18 19 20 21 22 23 24 25 26 27 28 29 3…" at bounding box center [324, 157] width 648 height 315
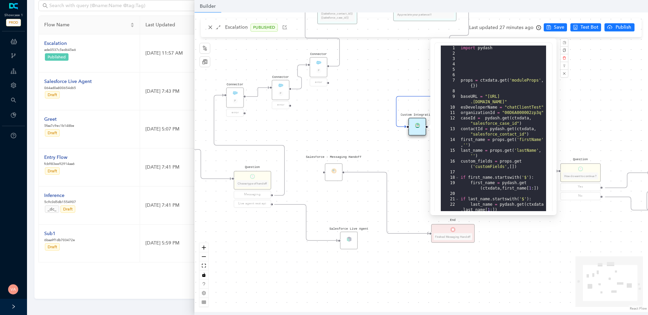
click at [592, 26] on div "Message Please wait while we are establishing a connection to an agent. Appreci…" at bounding box center [421, 162] width 454 height 300
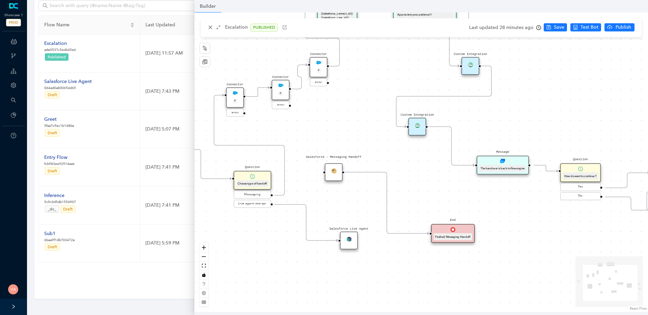
click at [586, 83] on div "Message Please wait while we are establishing a connection to an agent. Appreci…" at bounding box center [421, 162] width 454 height 300
click at [583, 23] on ul "Save Test Bot Publish" at bounding box center [591, 28] width 94 height 10
click at [583, 27] on span "Test Bot" at bounding box center [590, 27] width 18 height 7
click at [586, 25] on span "Test Bot" at bounding box center [590, 27] width 18 height 7
click at [413, 127] on div "Custom Integration" at bounding box center [418, 127] width 18 height 18
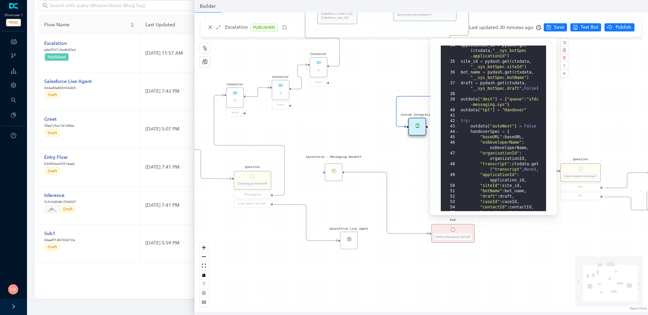
scroll to position [162, 0]
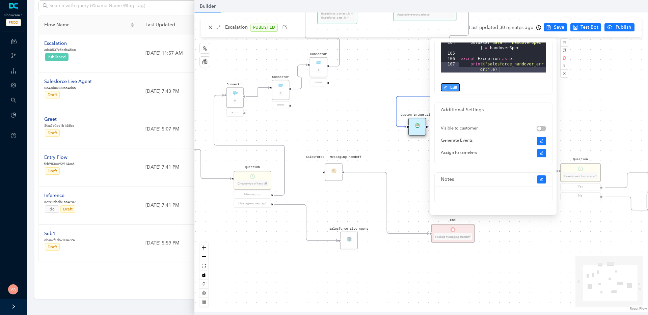
click at [454, 91] on button "Edit" at bounding box center [450, 87] width 19 height 8
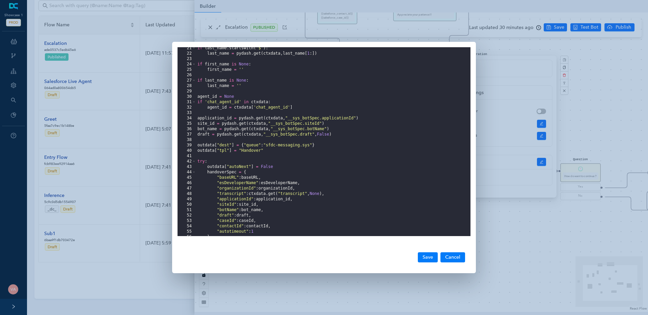
scroll to position [171, 0]
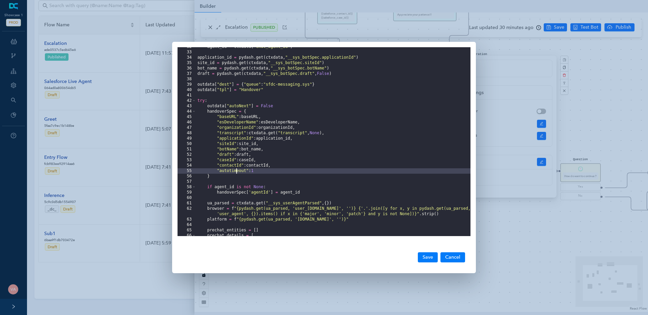
click at [236, 172] on div "agent_id = ctxdata [ 'chat_agent_id' ] application_id = pydash . get ( ctxdata …" at bounding box center [333, 144] width 275 height 200
click at [71, 48] on div "32 33 34 35 36 37 38 39 40 41 42 43 44 45 46 47 48 49 50 51 52 53 54 55 56 57 5…" at bounding box center [324, 157] width 648 height 315
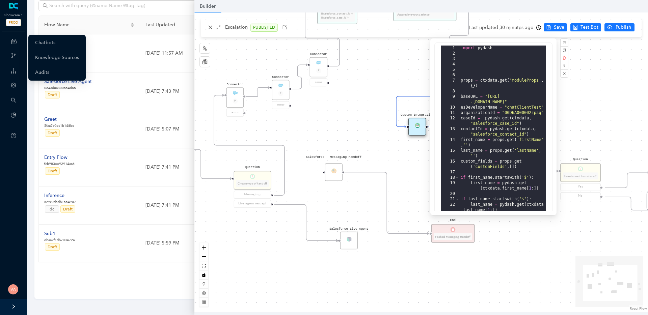
click at [17, 42] on div "ChatBots & Ticket Automations" at bounding box center [13, 42] width 24 height 14
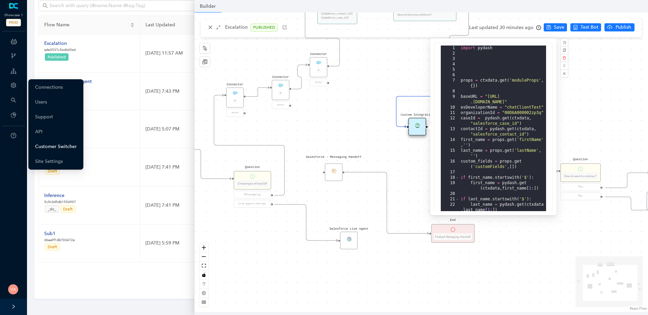
click at [57, 148] on link "Customer Switcher" at bounding box center [56, 147] width 42 height 14
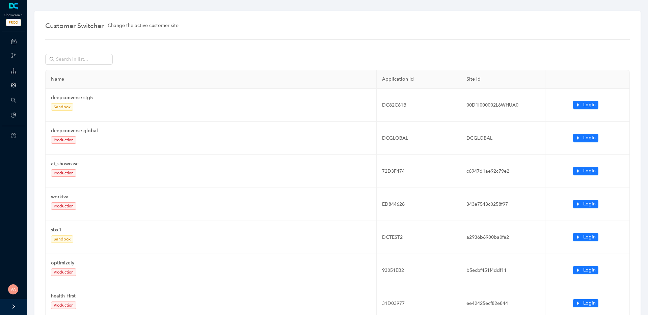
click at [84, 50] on div "Customer Switcher Change the active customer site Name Application Id Site Id d…" at bounding box center [337, 233] width 606 height 445
click at [91, 63] on input "text" at bounding box center [79, 59] width 47 height 7
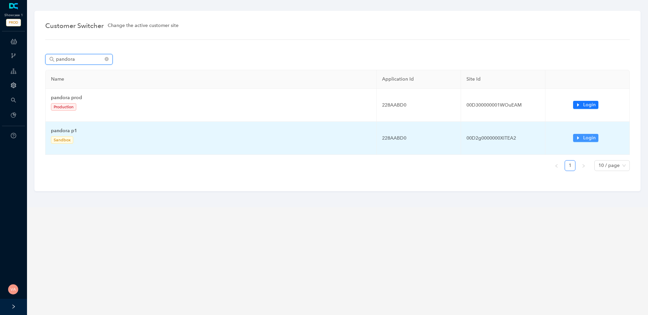
type input "pandora"
click at [594, 139] on span "Login" at bounding box center [589, 137] width 12 height 7
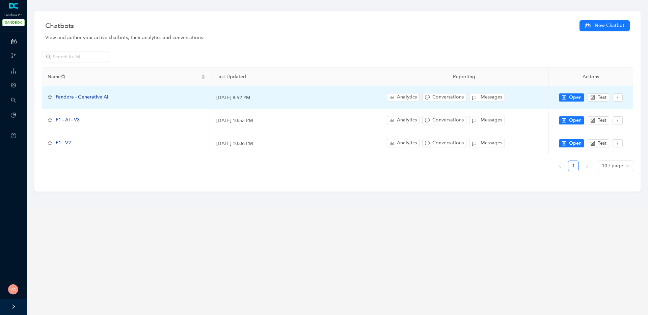
click at [68, 95] on span "Pandora - Generative AI" at bounding box center [82, 97] width 53 height 6
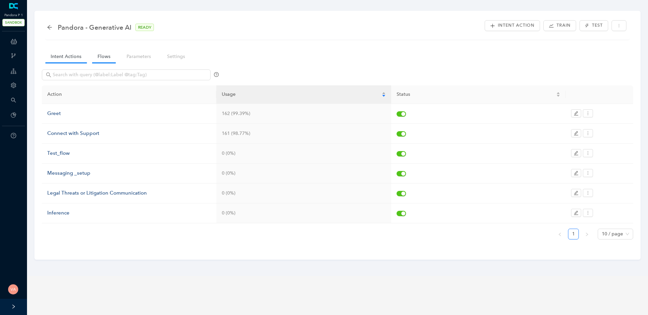
click at [103, 59] on link "Flows" at bounding box center [104, 56] width 24 height 12
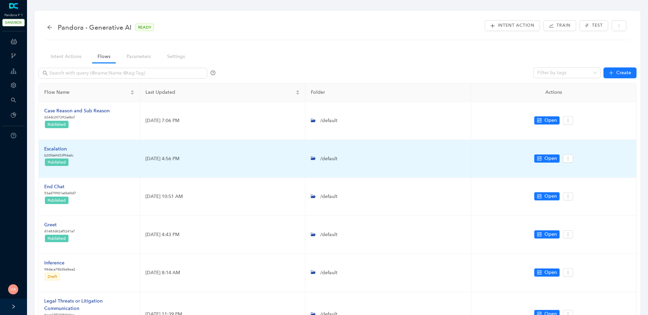
click at [58, 149] on div "Escalation" at bounding box center [58, 149] width 29 height 7
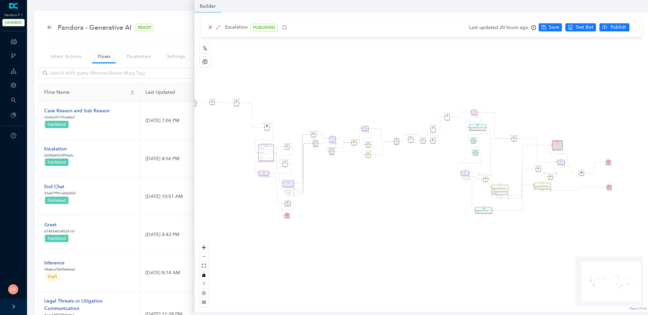
drag, startPoint x: 422, startPoint y: 185, endPoint x: 336, endPoint y: 199, distance: 87.6
click at [388, 181] on div "Data Table Start P Rule P IsAvailable Rule newContact Get Contact details First…" at bounding box center [421, 162] width 454 height 300
click at [203, 246] on icon "zoom in" at bounding box center [204, 248] width 4 height 4
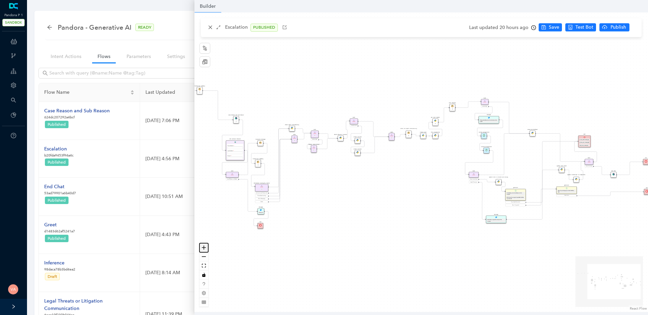
click at [203, 246] on icon "zoom in" at bounding box center [204, 248] width 4 height 4
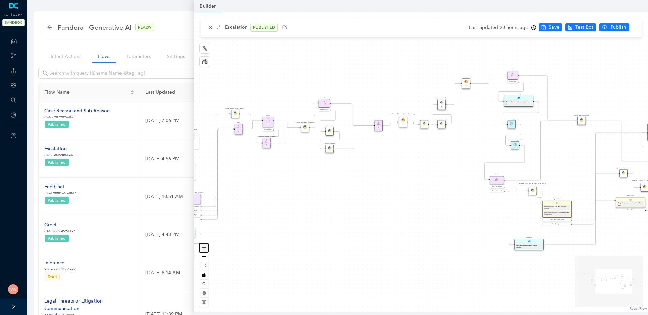
click at [203, 246] on icon "zoom in" at bounding box center [204, 248] width 4 height 4
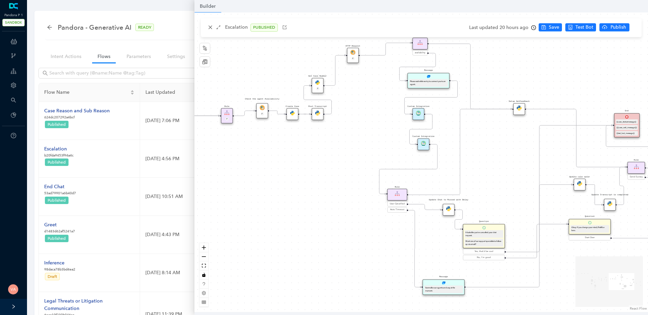
drag, startPoint x: 430, startPoint y: 178, endPoint x: 297, endPoint y: 185, distance: 133.2
click at [297, 185] on div "Data Table Start P Rule P IsAvailable Rule newContact Get Contact details First…" at bounding box center [421, 162] width 454 height 300
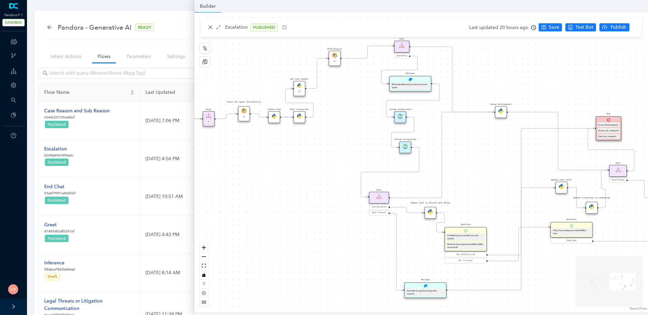
drag, startPoint x: 315, startPoint y: 182, endPoint x: 287, endPoint y: 183, distance: 27.7
click at [287, 183] on div "Data Table Start P Rule P IsAvailable Rule newContact Get Contact details First…" at bounding box center [421, 162] width 454 height 300
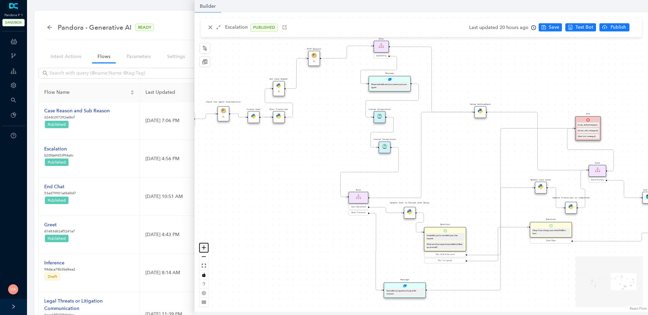
click at [203, 248] on icon "zoom in" at bounding box center [204, 248] width 4 height 4
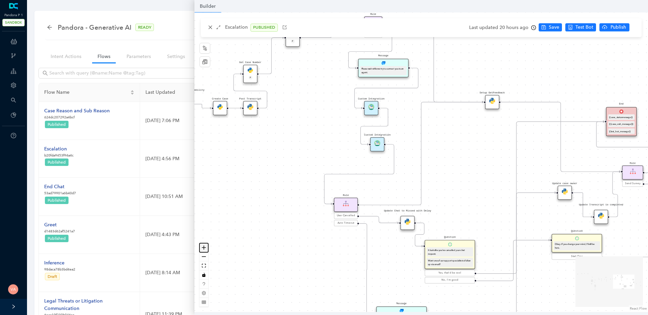
click at [203, 248] on icon "zoom in" at bounding box center [204, 248] width 4 height 4
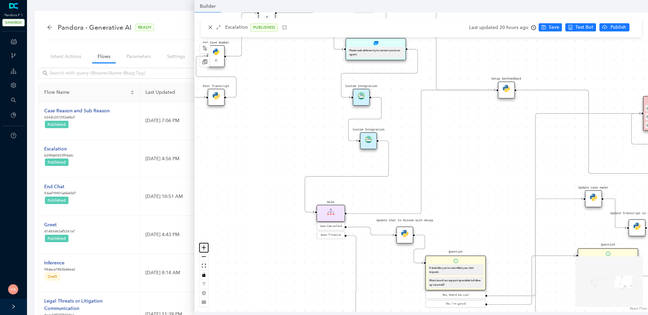
click at [203, 248] on icon "zoom in" at bounding box center [204, 248] width 4 height 4
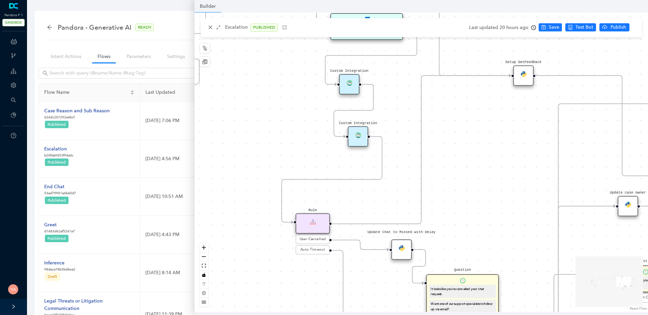
click at [357, 136] on img at bounding box center [358, 135] width 6 height 6
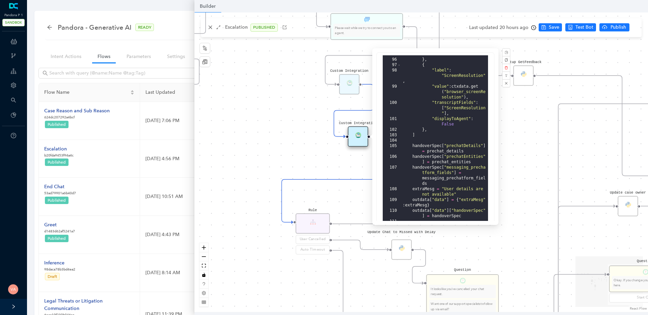
scroll to position [162, 0]
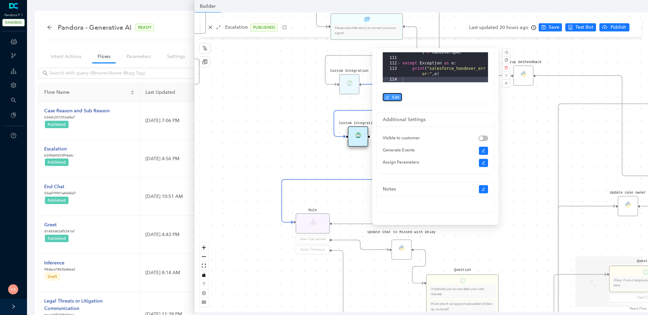
click at [399, 97] on button "Edit" at bounding box center [392, 97] width 19 height 8
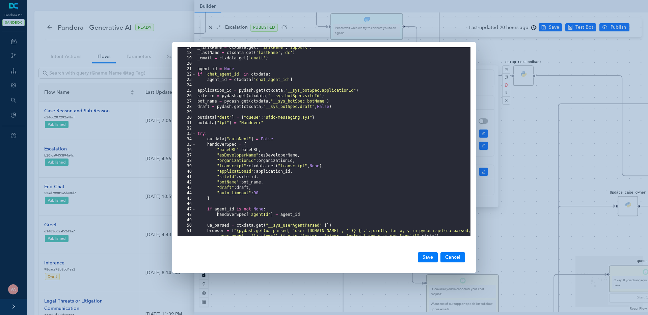
scroll to position [95, 0]
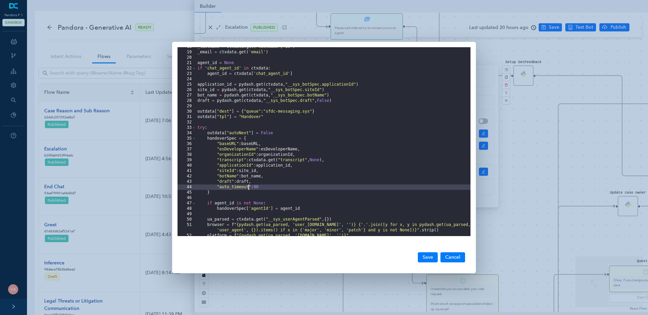
drag, startPoint x: 219, startPoint y: 188, endPoint x: 249, endPoint y: 189, distance: 30.4
click at [249, 189] on div "_lastName = ctxdata . get ( 'lastName' , 'dc' ) _email = ctxdata . get ( 'email…" at bounding box center [333, 144] width 275 height 200
